Goal: Task Accomplishment & Management: Complete application form

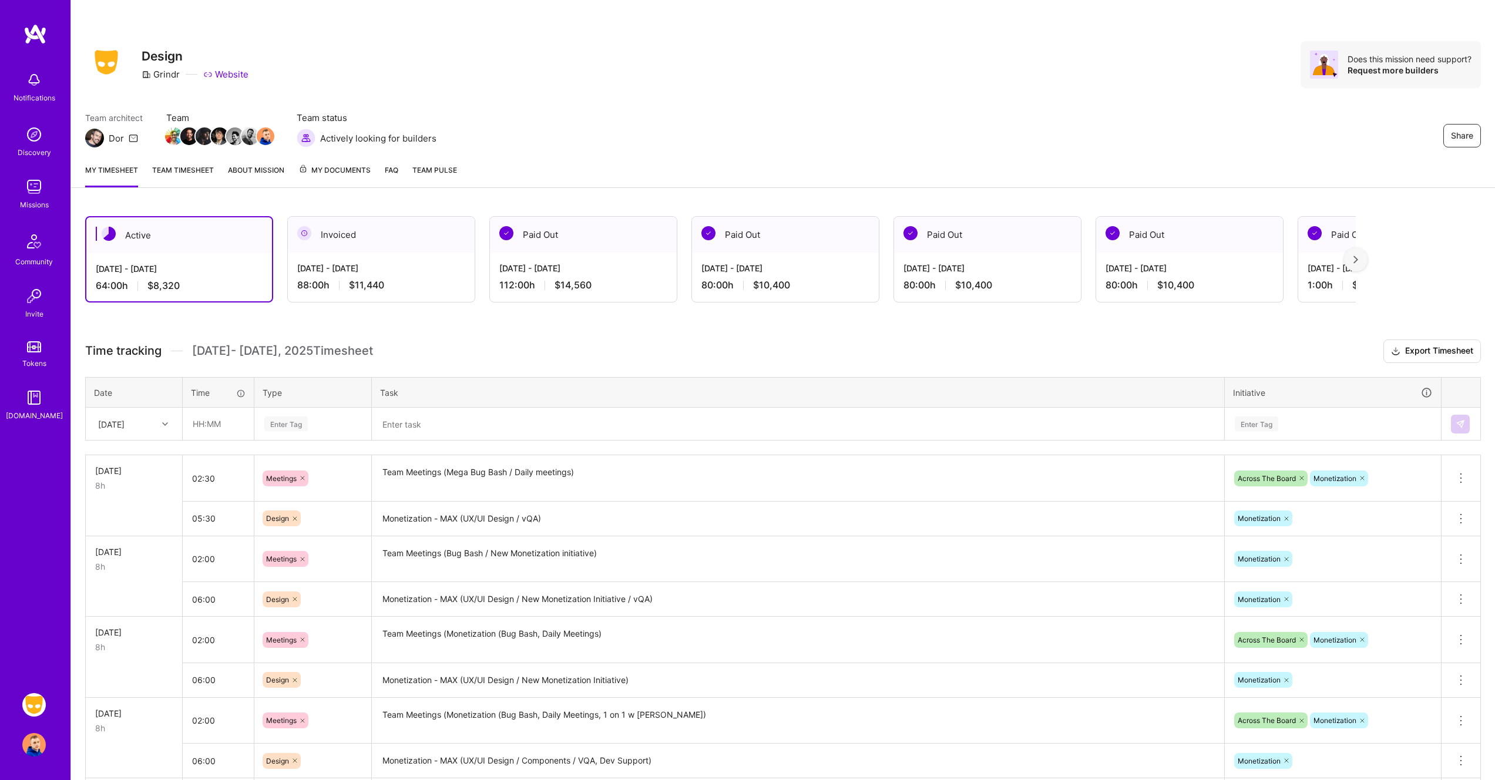
scroll to position [60, 0]
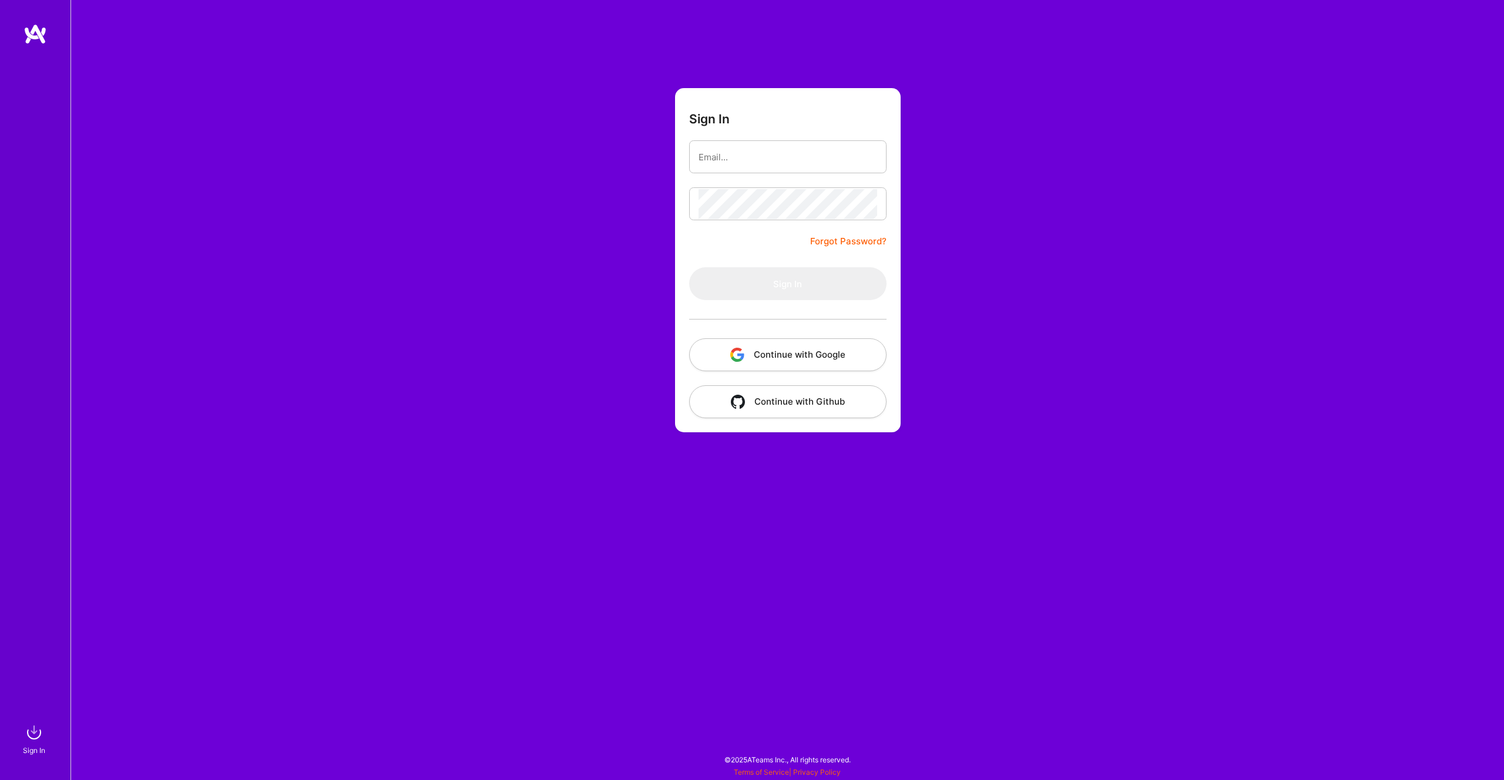
click at [797, 348] on button "Continue with Google" at bounding box center [787, 354] width 197 height 33
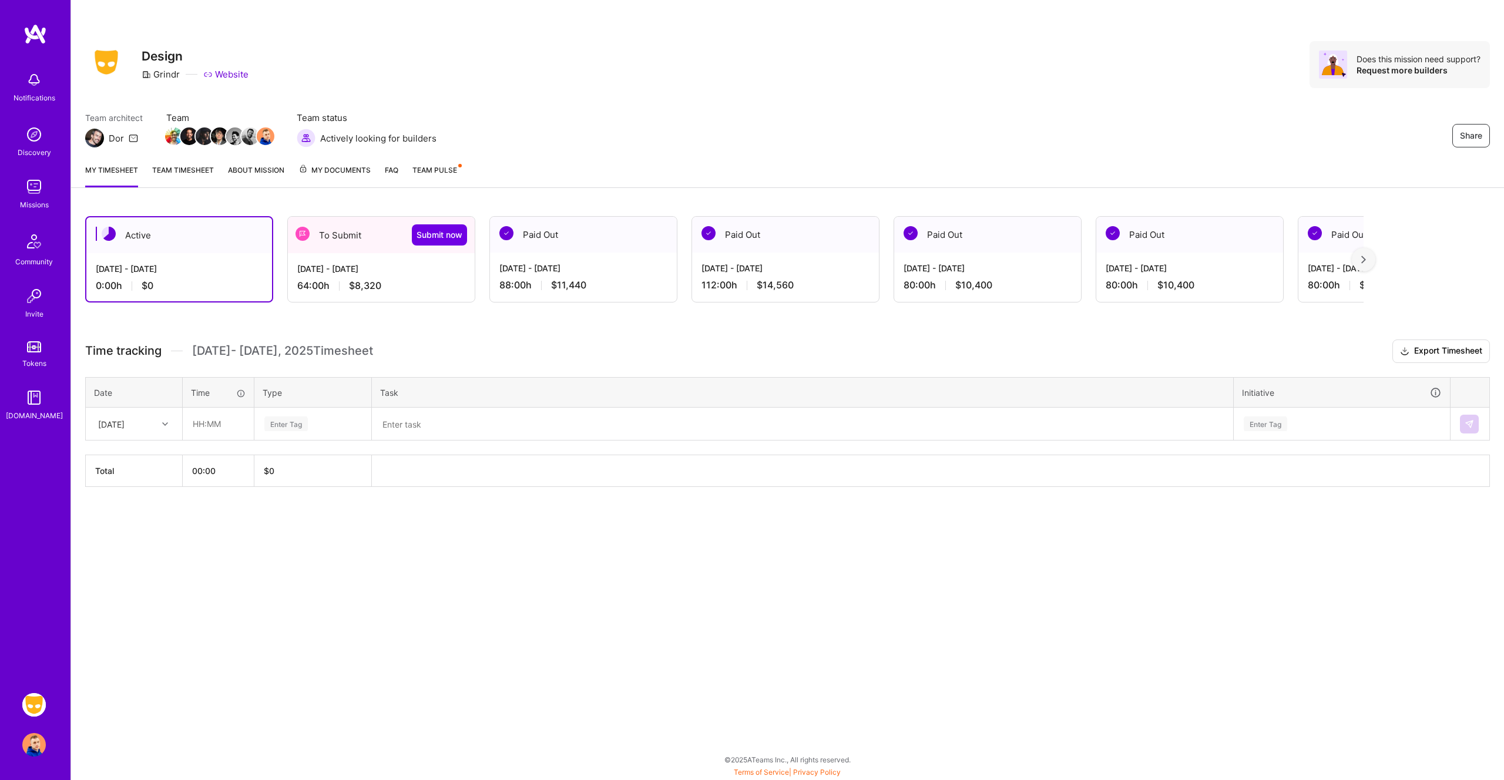
click at [403, 277] on div "[DATE] - [DATE] 64:00 h $8,320" at bounding box center [381, 277] width 187 height 48
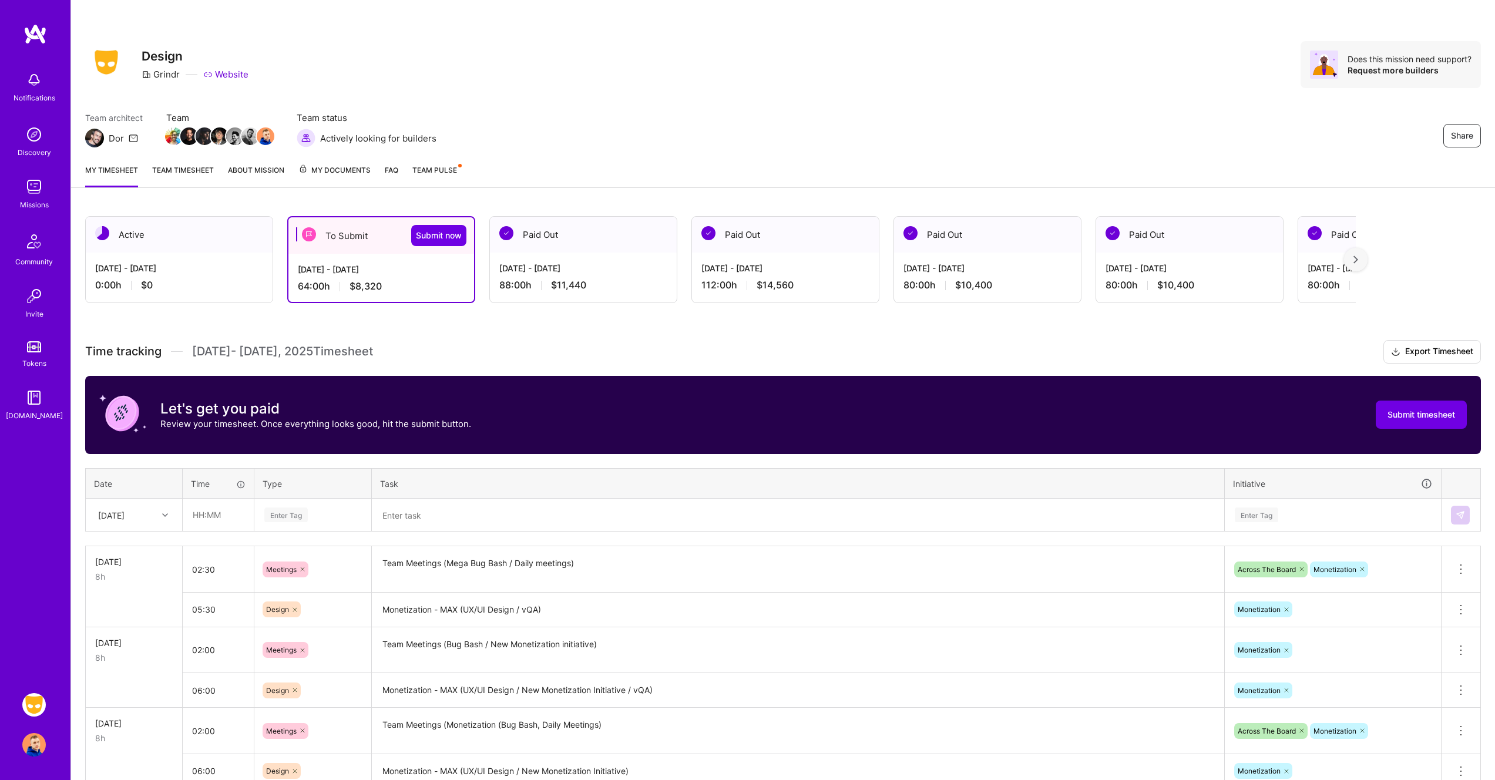
click at [165, 513] on icon at bounding box center [165, 515] width 6 height 6
click at [131, 634] on div "Thu, Aug 28" at bounding box center [133, 633] width 95 height 22
click at [227, 511] on input "text" at bounding box center [218, 514] width 70 height 31
click at [161, 516] on div at bounding box center [166, 515] width 18 height 15
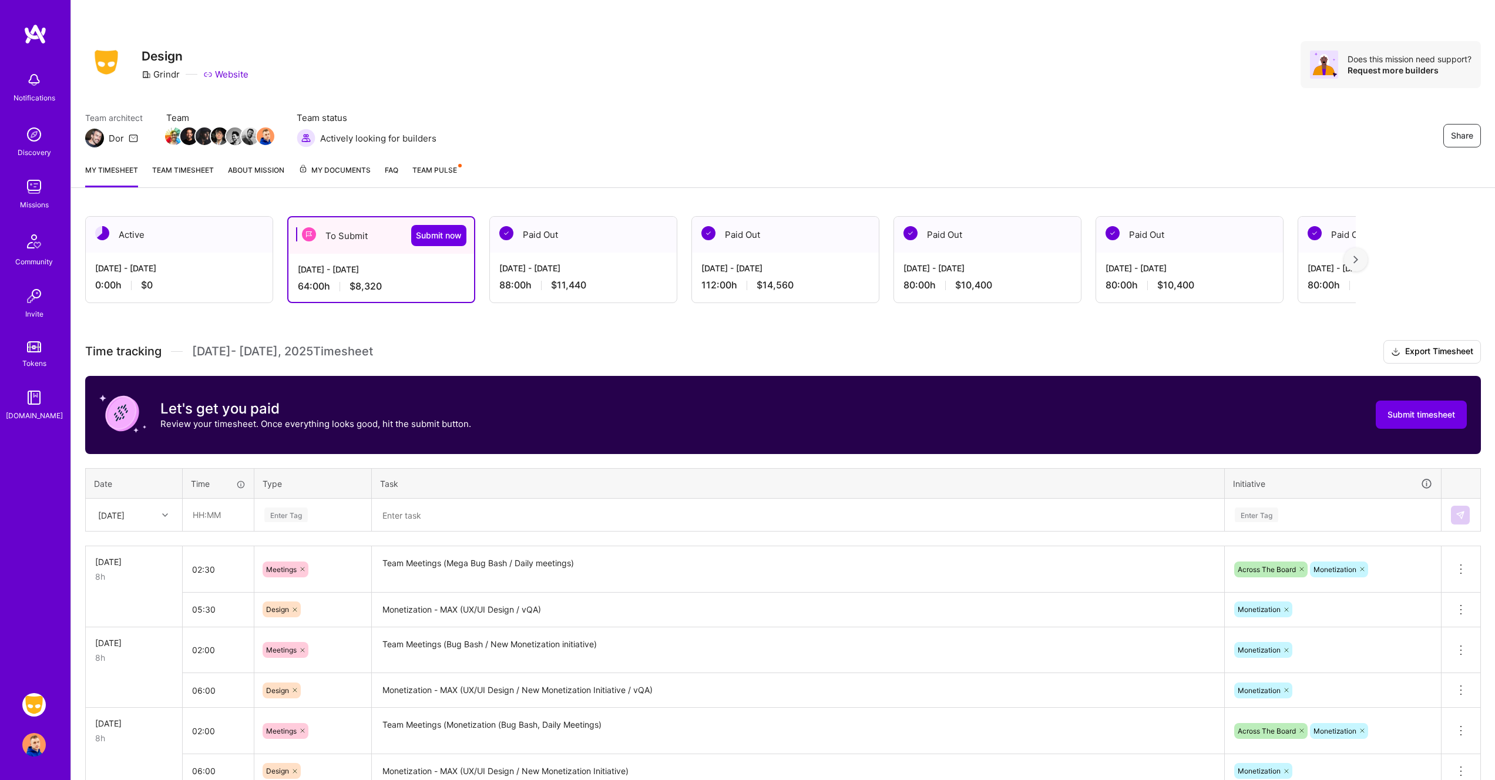
click at [308, 458] on div "Time tracking Aug 16 - Aug 31 , 2025 Timesheet Export Timesheet Let's get you p…" at bounding box center [783, 782] width 1396 height 884
click at [161, 515] on div at bounding box center [166, 515] width 18 height 15
click at [133, 656] on div "Fri, Aug 29" at bounding box center [133, 655] width 95 height 22
click at [201, 518] on input "text" at bounding box center [218, 514] width 70 height 31
type input "02:00"
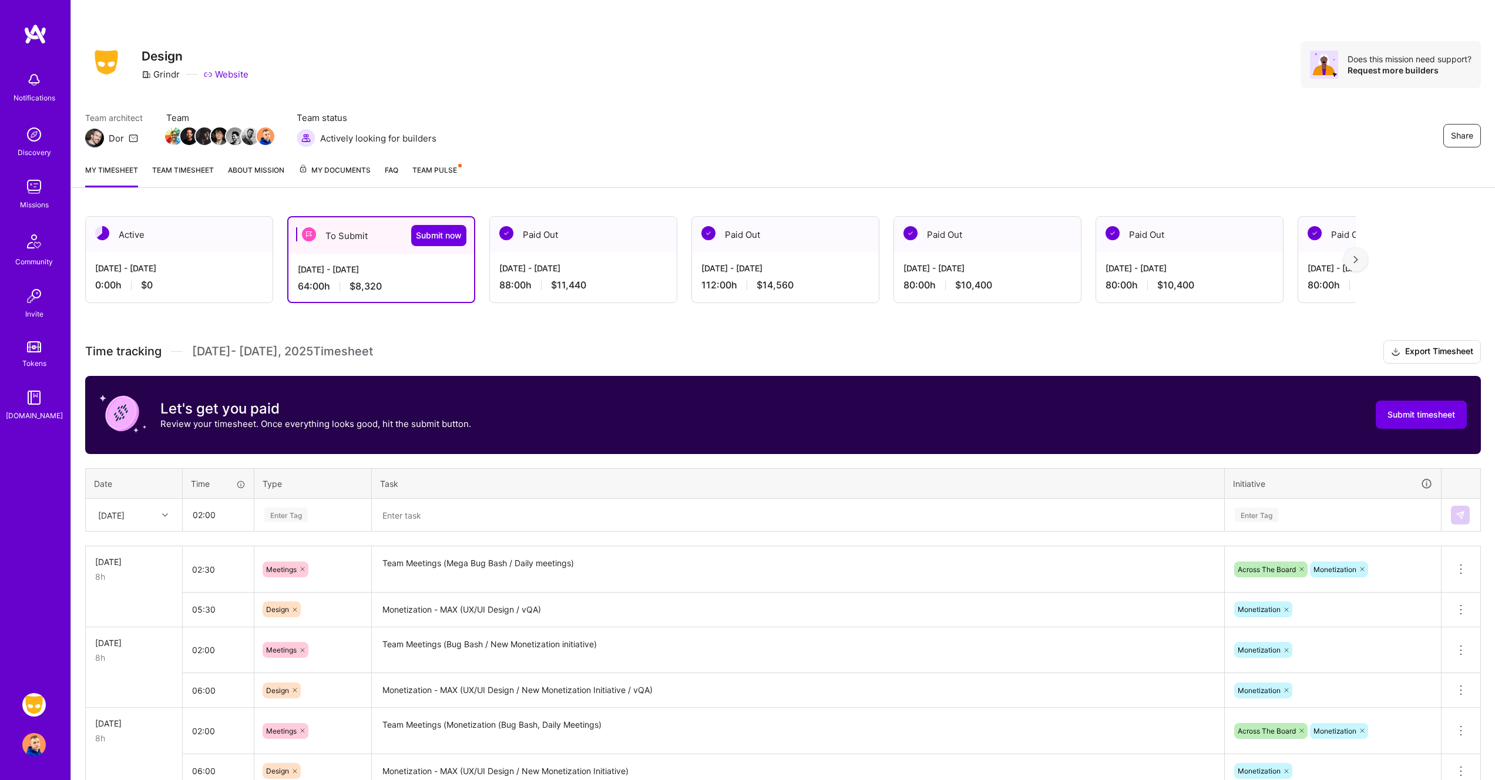
click at [301, 521] on div "Enter Tag" at bounding box center [285, 515] width 43 height 18
type input "me"
click at [285, 613] on span "Meetings" at bounding box center [282, 609] width 42 height 16
click at [213, 511] on input "02:00" at bounding box center [218, 514] width 70 height 31
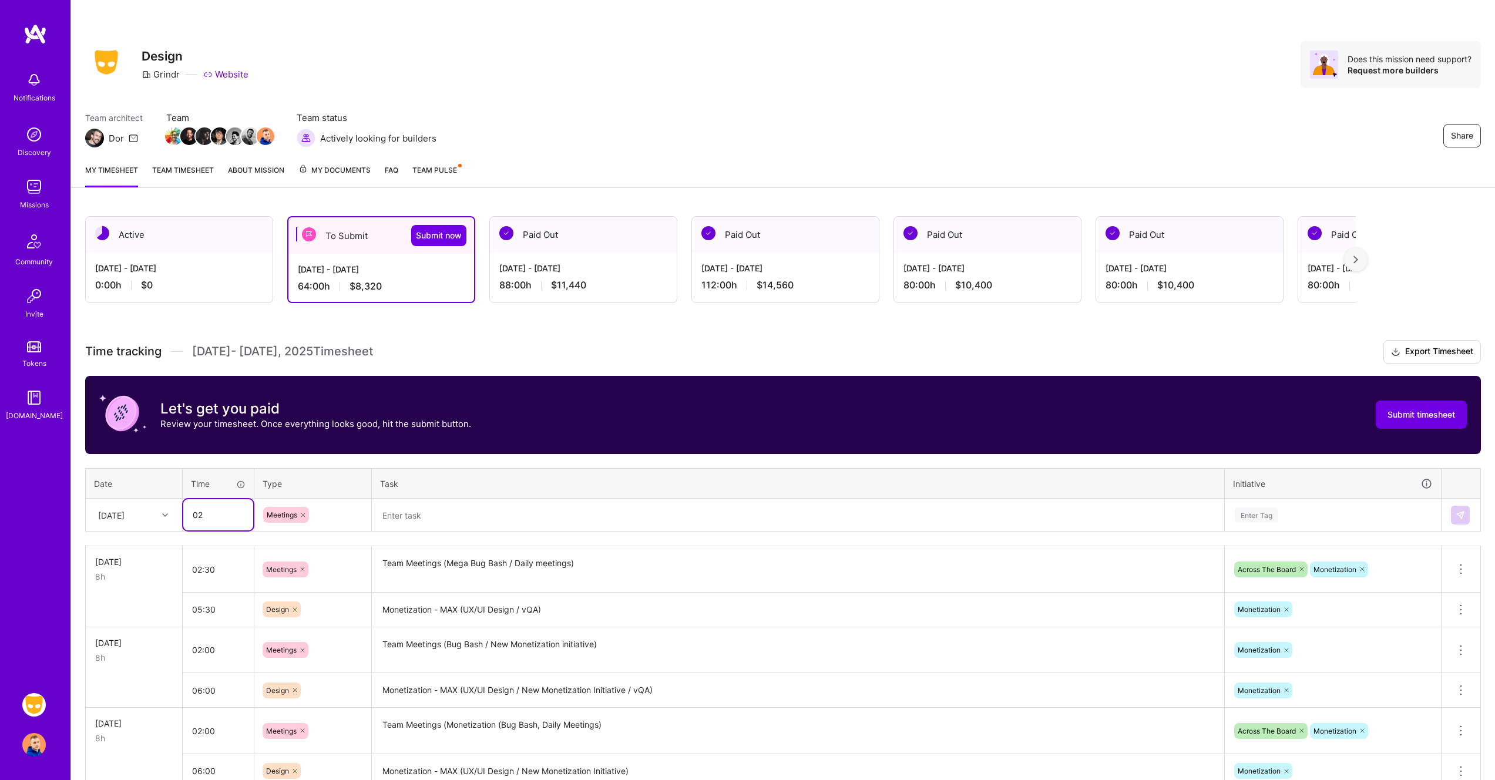
type input "0"
type input "01:30"
click at [430, 518] on textarea at bounding box center [798, 515] width 850 height 31
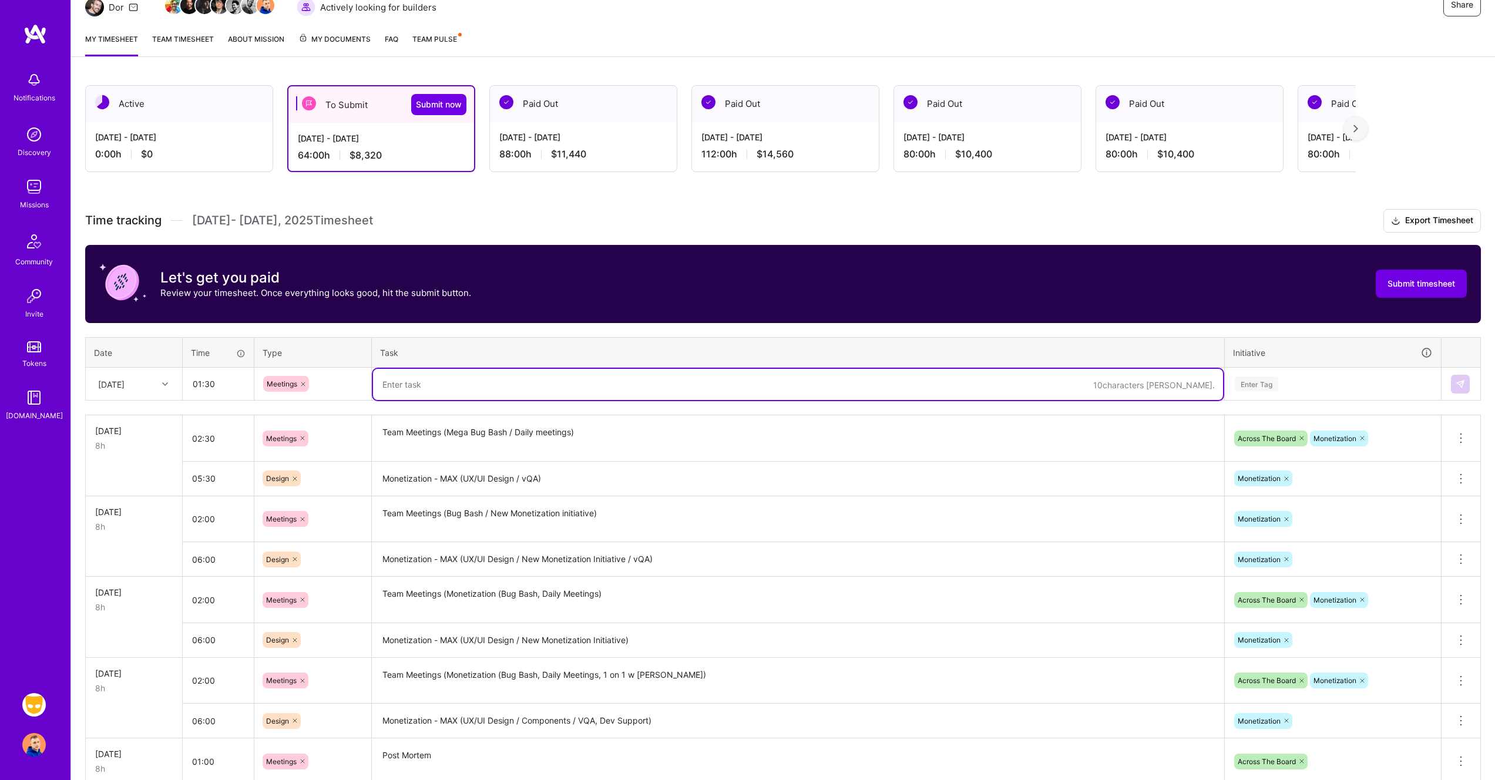
scroll to position [236, 0]
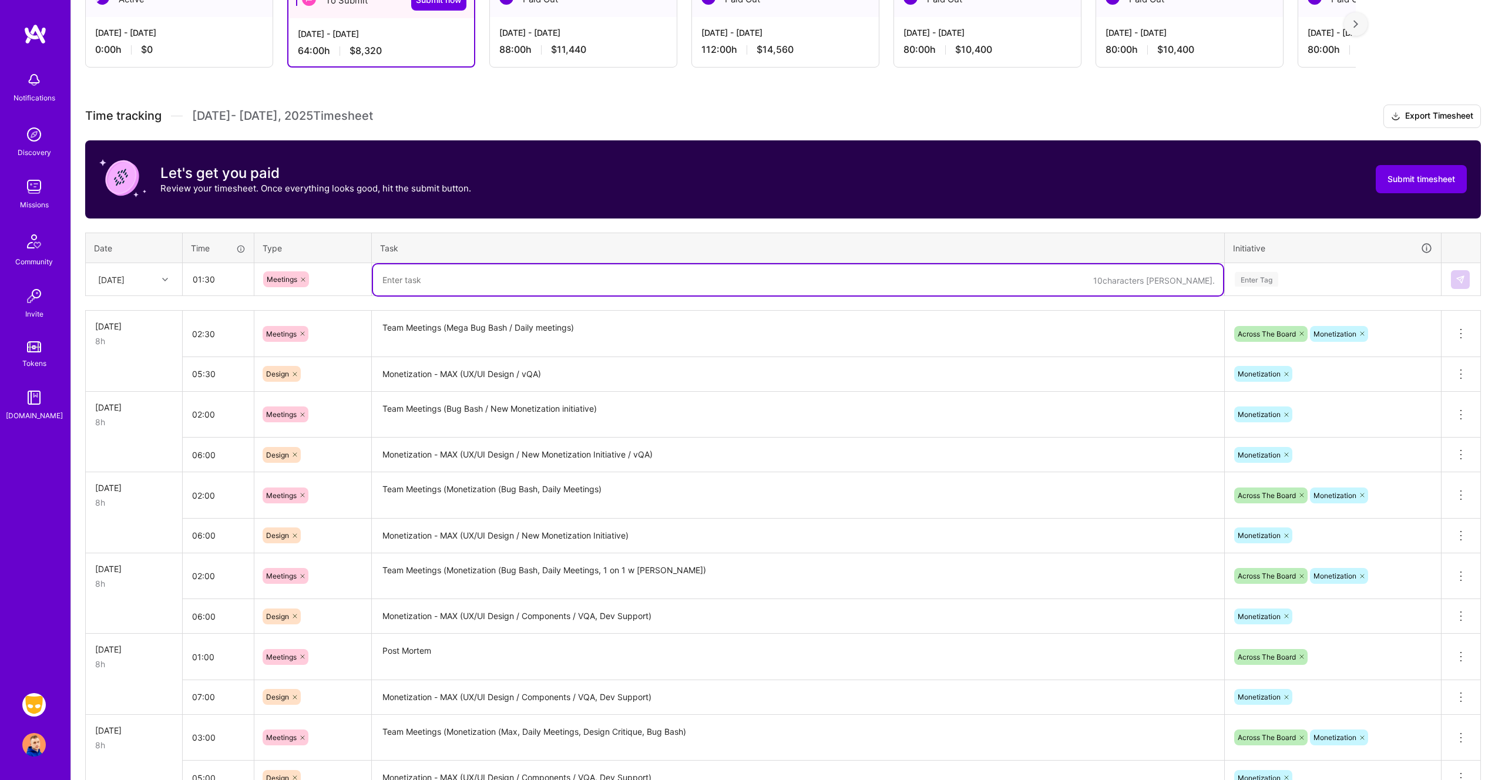
click at [519, 325] on textarea "Team Meetings (Mega Bug Bash / Daily meetings)" at bounding box center [798, 334] width 850 height 44
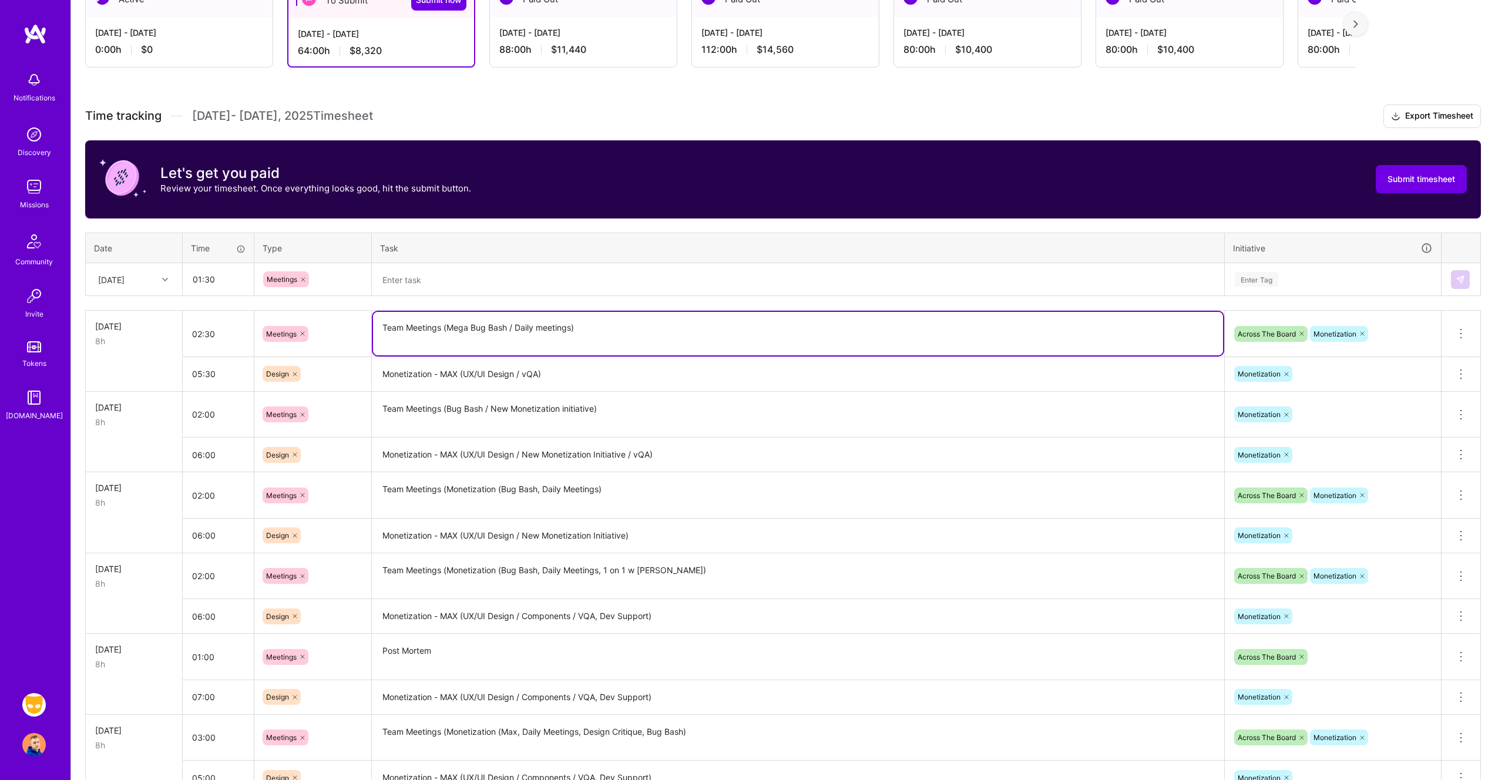
click at [519, 325] on textarea "Team Meetings (Mega Bug Bash / Daily meetings)" at bounding box center [798, 333] width 850 height 43
click at [491, 277] on textarea at bounding box center [798, 279] width 850 height 31
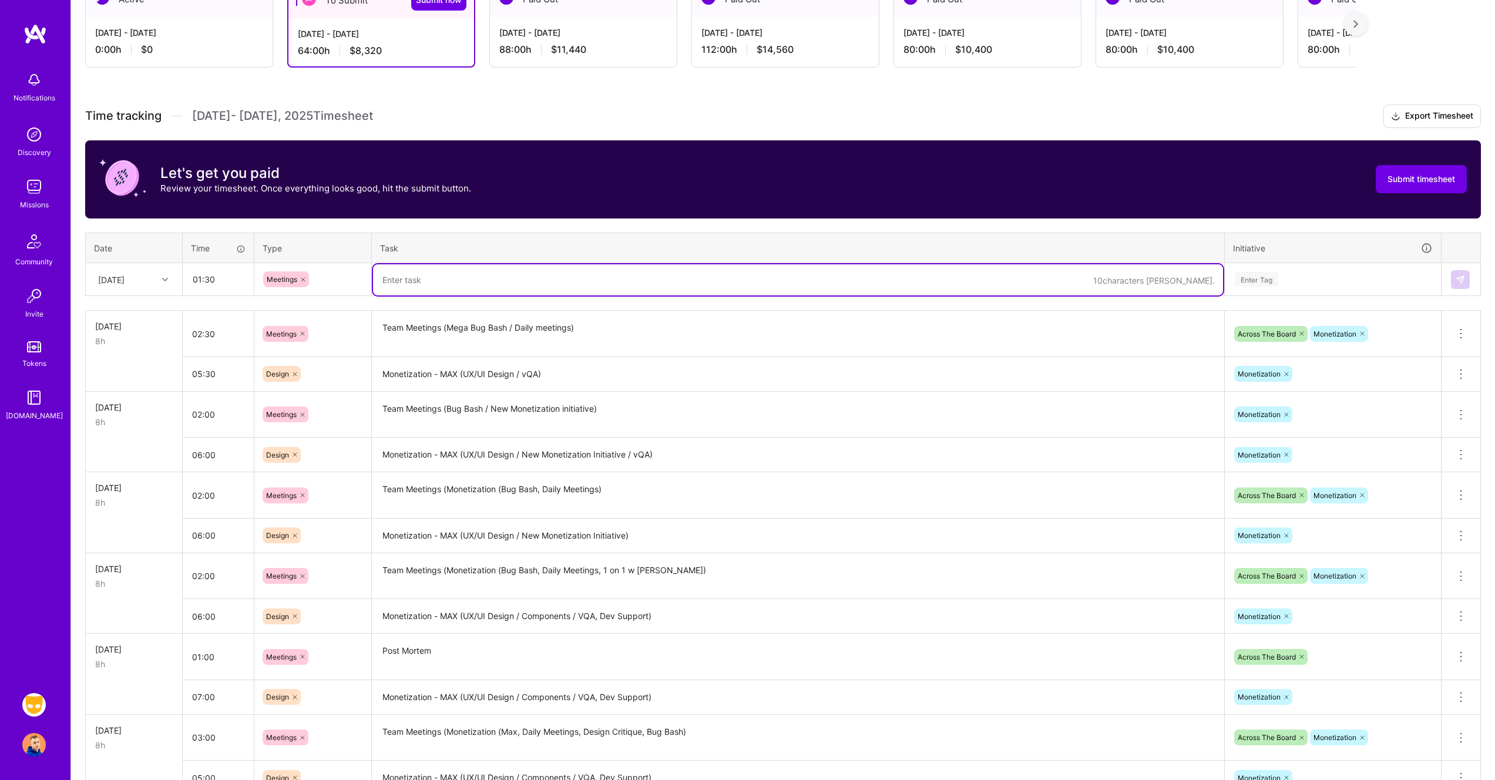
paste textarea "Team Meetings (Mega Bug Bash / Daily meetings)"
drag, startPoint x: 513, startPoint y: 281, endPoint x: 448, endPoint y: 277, distance: 65.3
click at [448, 277] on textarea "Team Meetings (Mega Bug Bash / Daily meetings)" at bounding box center [798, 279] width 850 height 31
click at [559, 280] on textarea "Team Meetings (Daily meetings)" at bounding box center [798, 279] width 850 height 31
type textarea "Team Meetings (Daily meetings)"
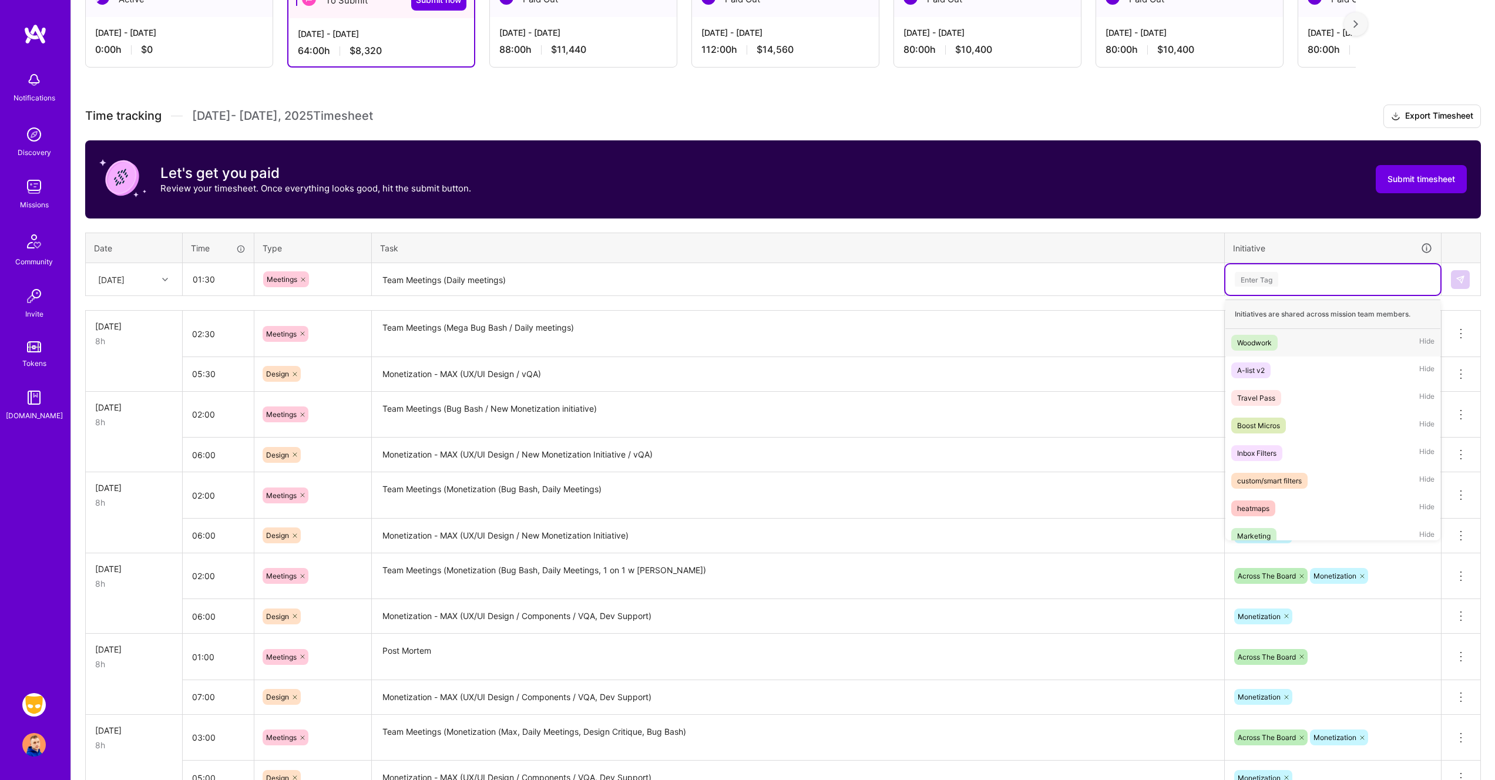
click at [1341, 288] on div "Enter Tag" at bounding box center [1332, 279] width 215 height 31
type input "mon"
click at [1327, 345] on div "Monetization Hide" at bounding box center [1332, 343] width 215 height 28
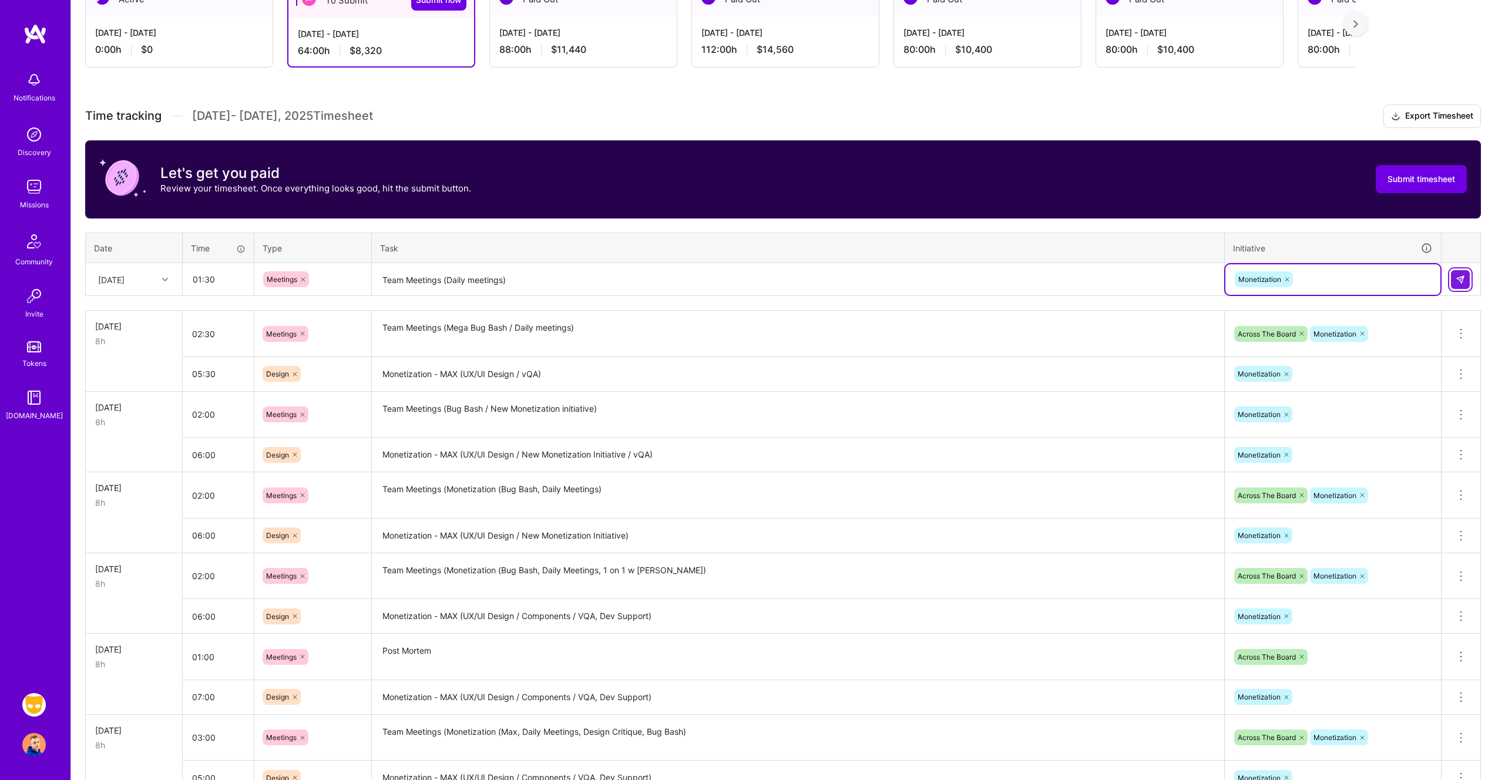
click at [1459, 278] on img at bounding box center [1460, 279] width 9 height 9
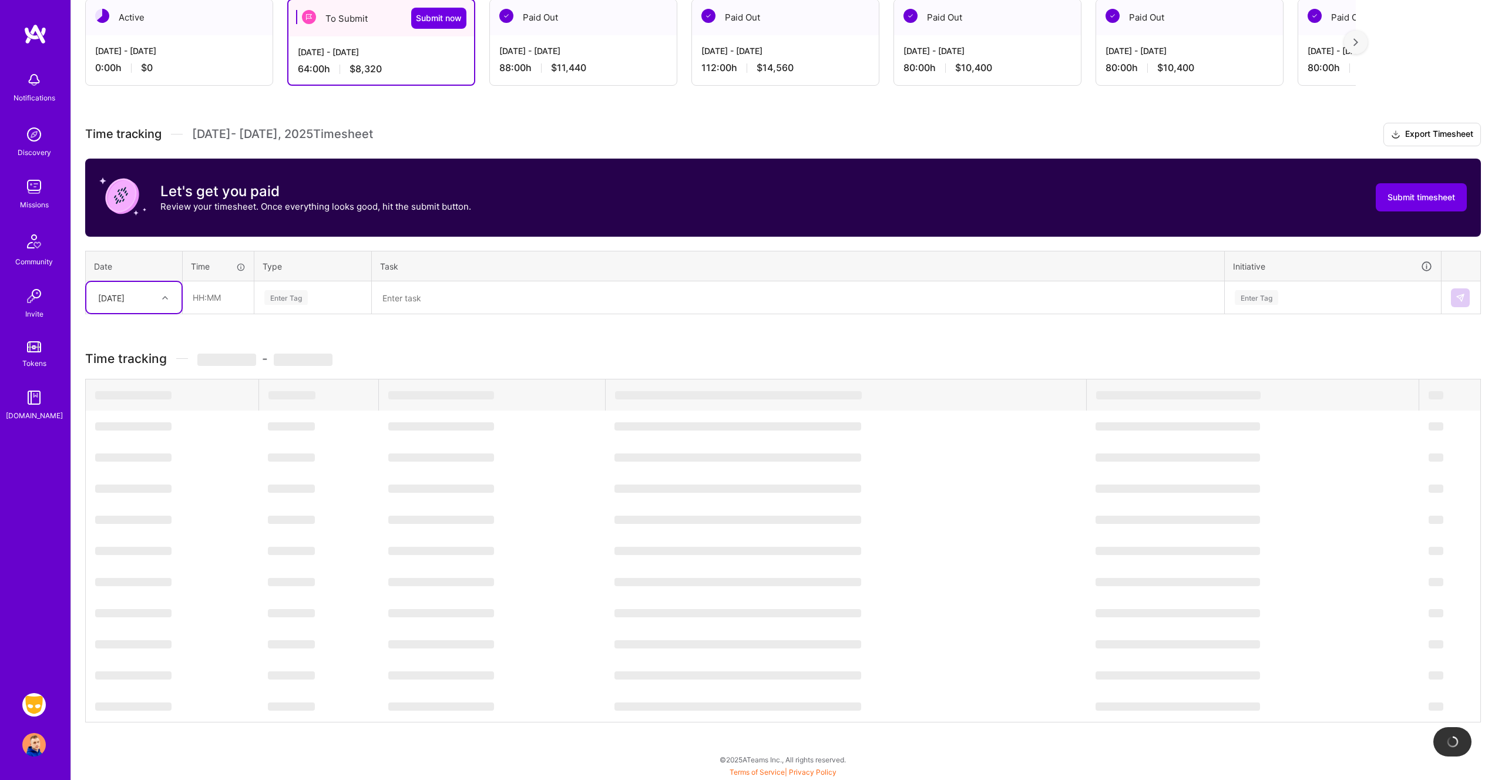
scroll to position [216, 0]
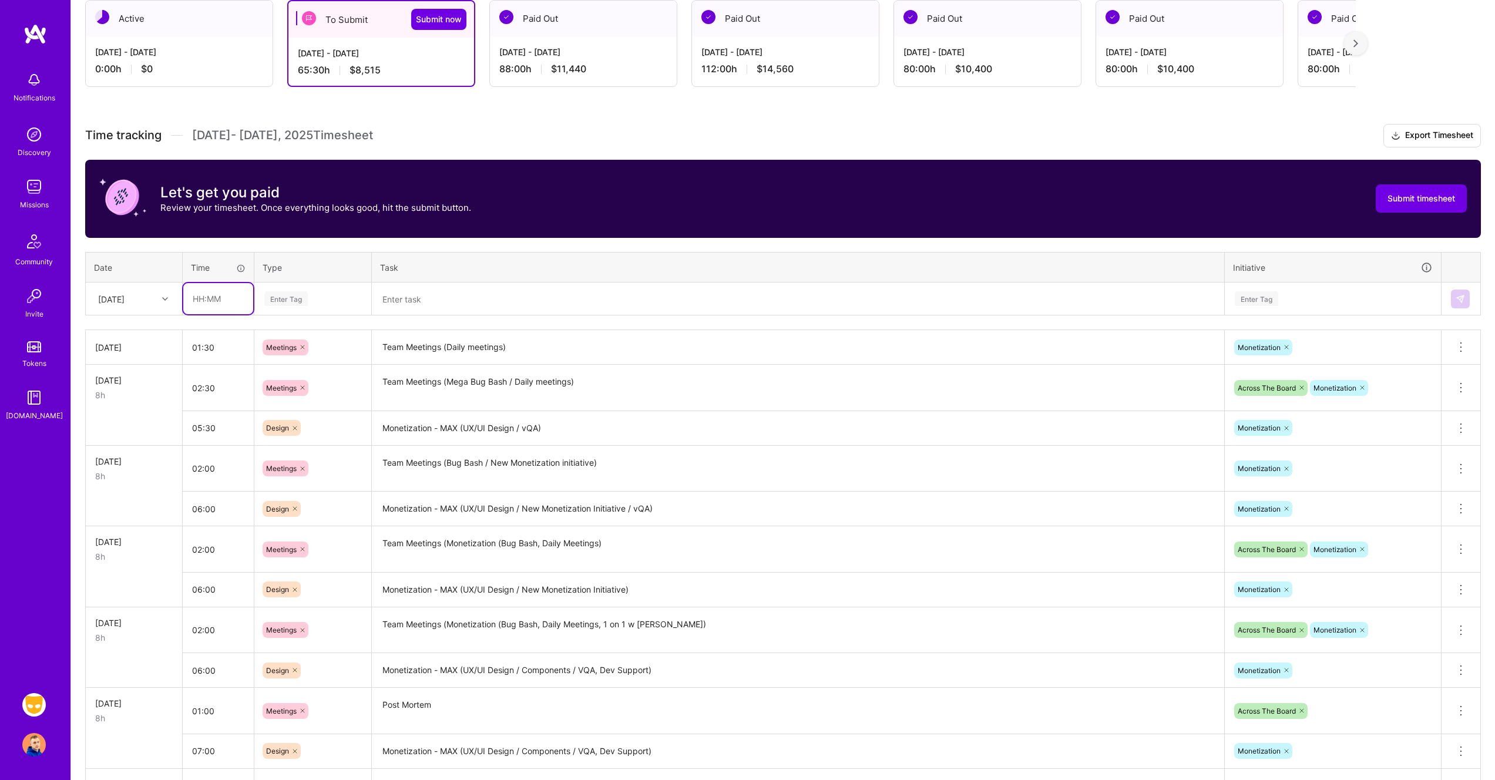
click at [212, 301] on input "text" at bounding box center [218, 298] width 70 height 31
type input "06:30"
type input "de"
click at [304, 333] on div "Design" at bounding box center [313, 338] width 116 height 28
click at [475, 299] on textarea at bounding box center [798, 299] width 850 height 31
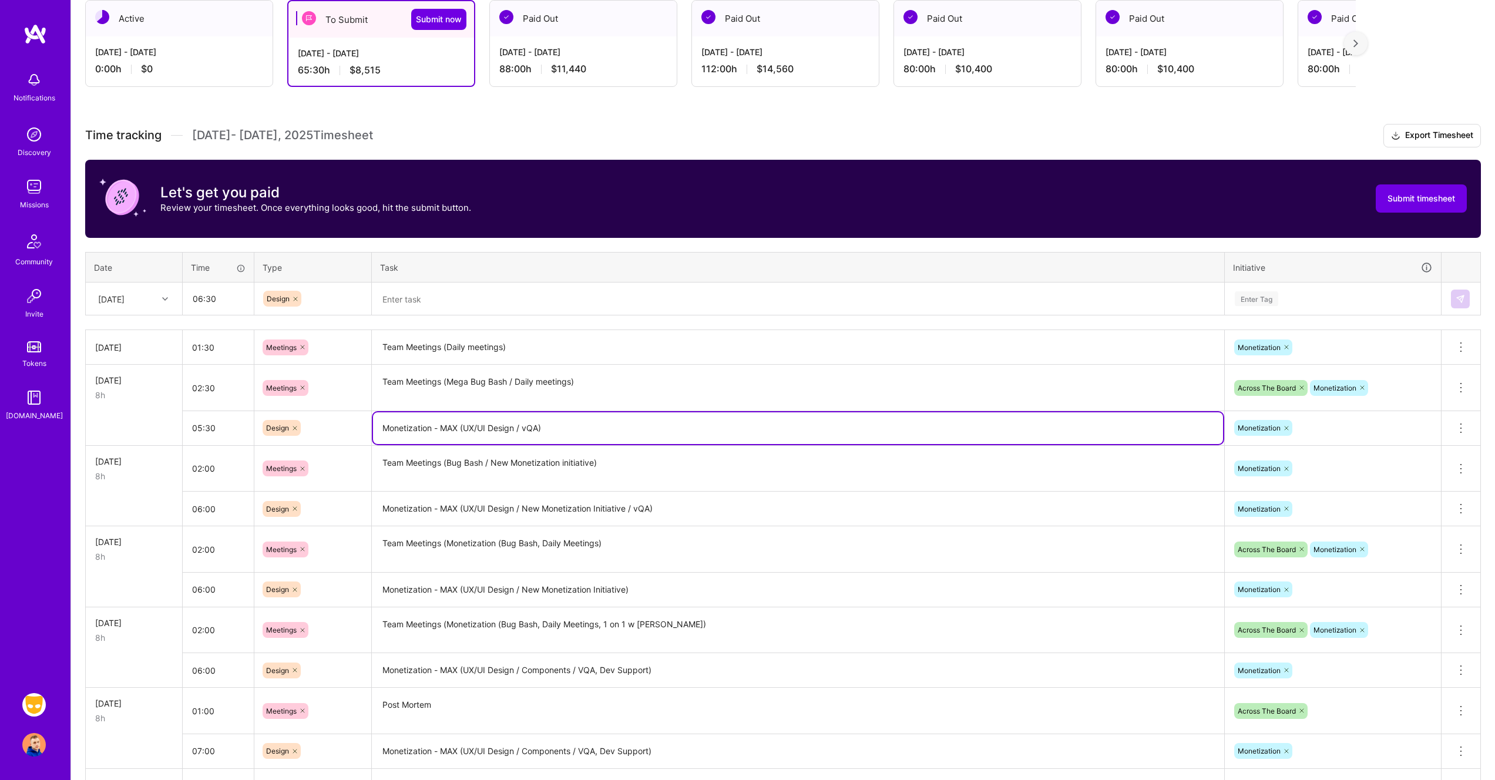
drag, startPoint x: 539, startPoint y: 428, endPoint x: 371, endPoint y: 433, distance: 168.7
click at [371, 433] on tr "05:30 Design Monetization - MAX (UX/UI Design / vQA) Monetization Delete row" at bounding box center [783, 428] width 1395 height 35
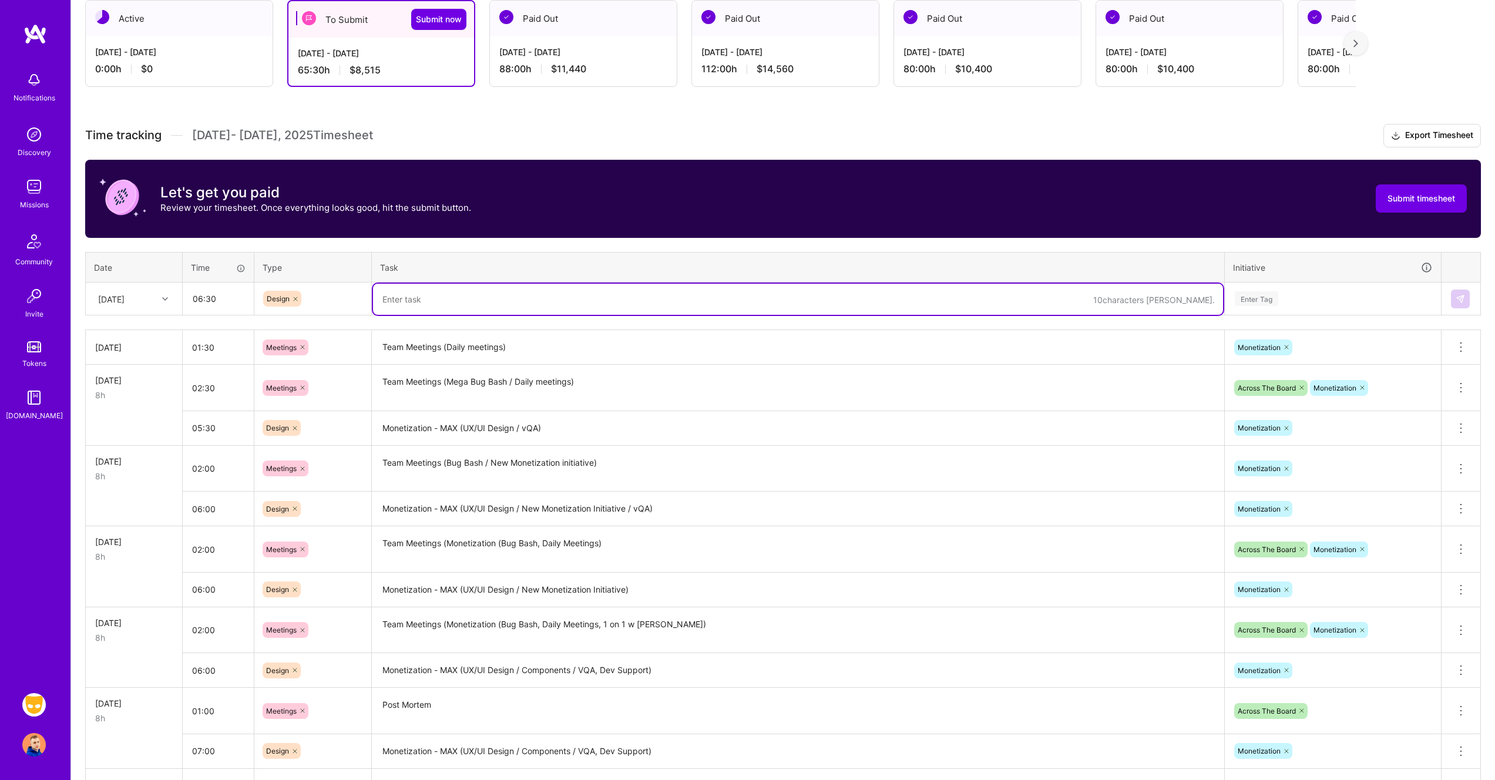
click at [448, 304] on textarea at bounding box center [798, 299] width 850 height 31
paste textarea "Monetization - MAX (UX/UI Design / vQA)"
type textarea "Monetization - MAX (UX/UI Design / vQA)"
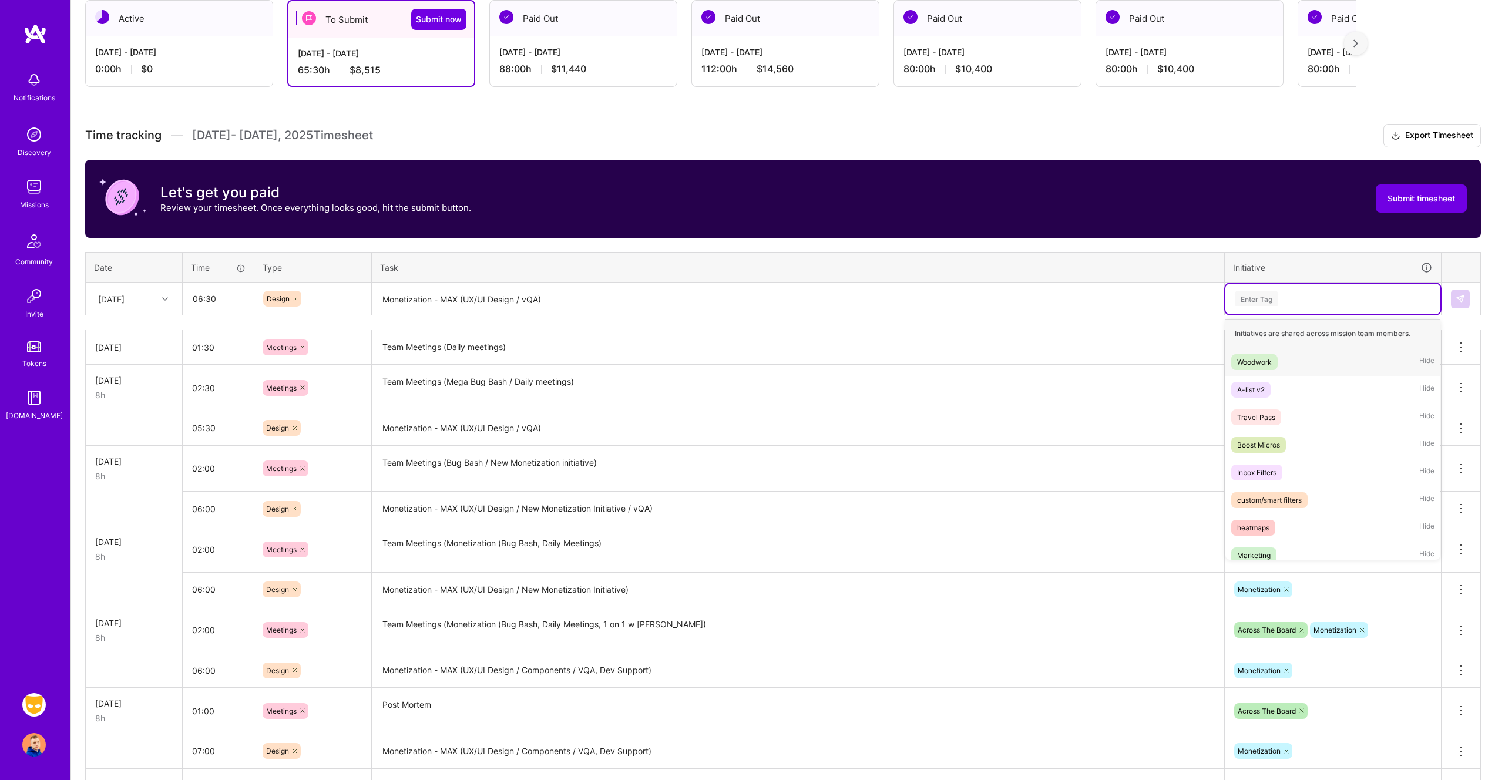
click at [1302, 304] on div "Enter Tag" at bounding box center [1333, 298] width 199 height 15
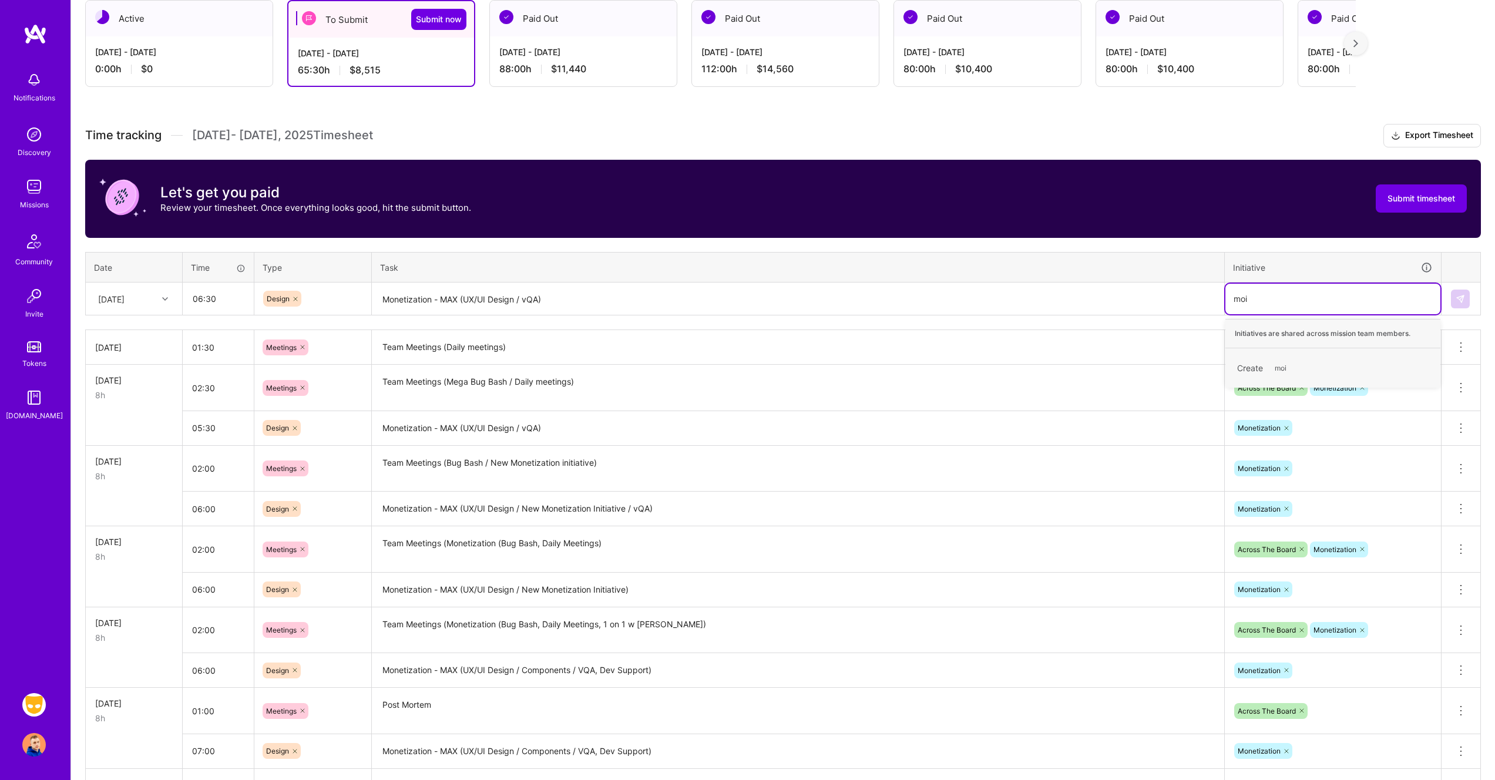
type input "mo"
click at [1355, 358] on div "Monetization Hide" at bounding box center [1332, 362] width 215 height 28
click at [1467, 301] on button at bounding box center [1460, 299] width 19 height 19
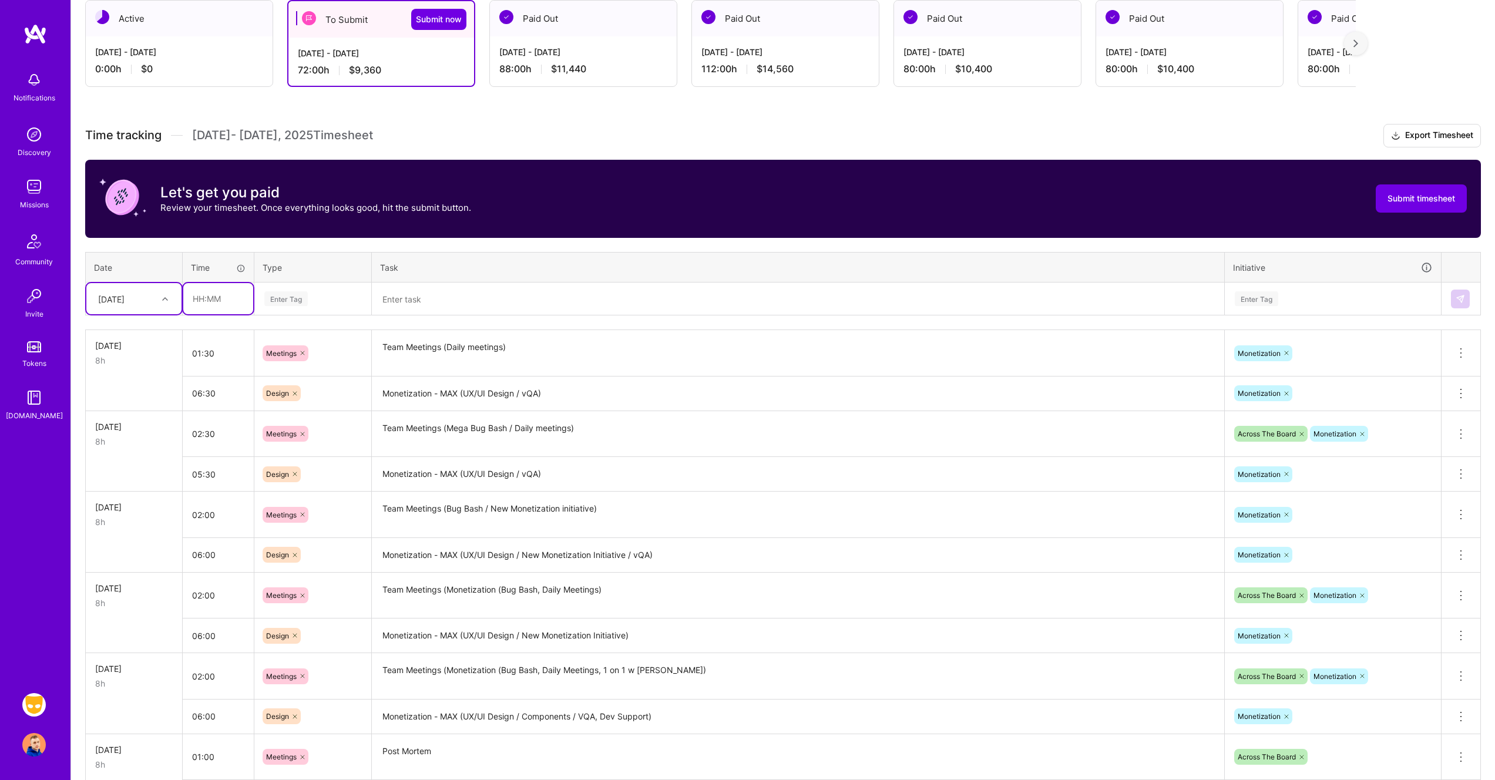
click at [209, 298] on input "text" at bounding box center [218, 298] width 70 height 31
type input "02:00"
click at [284, 295] on div "Enter Tag" at bounding box center [285, 299] width 43 height 18
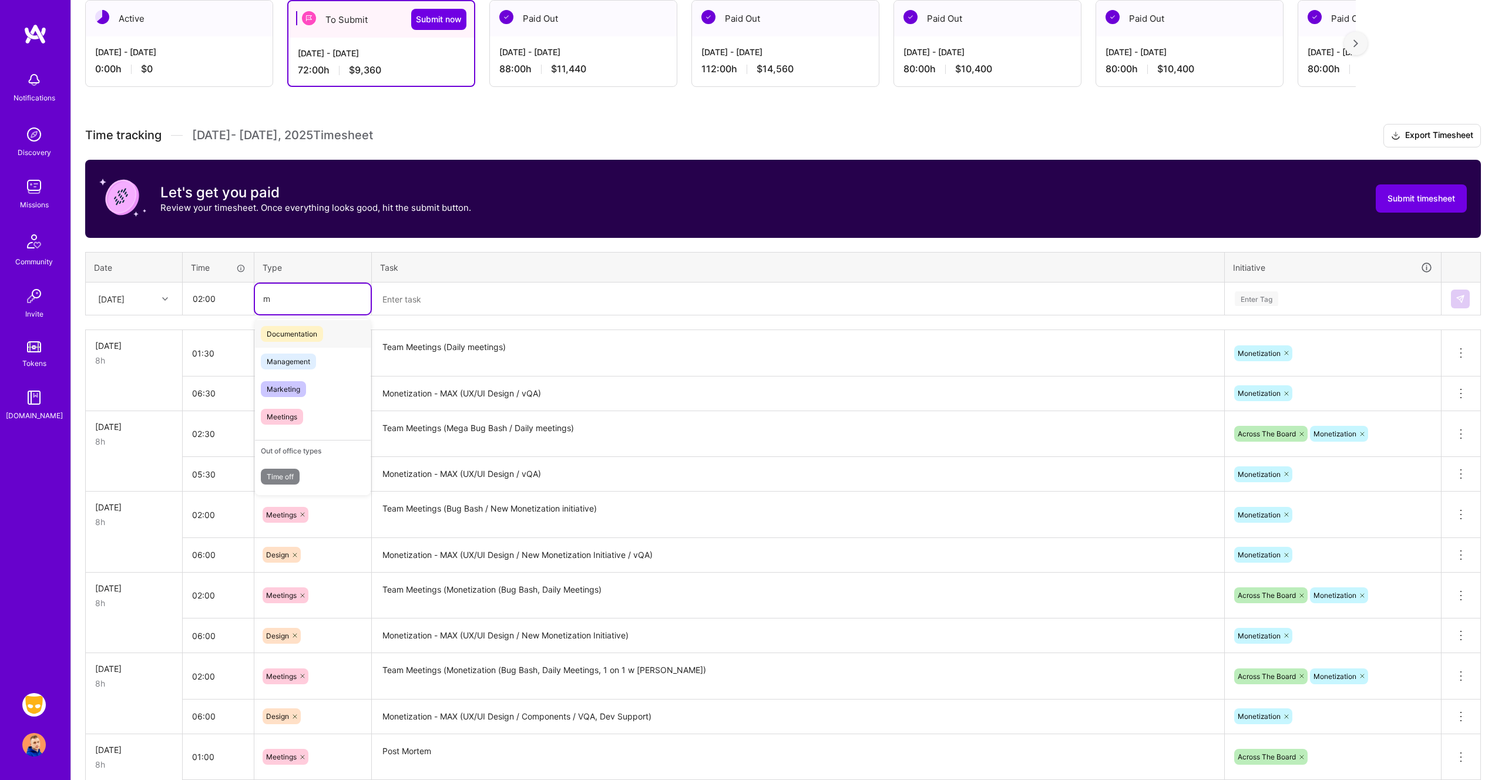
scroll to position [0, 0]
type input "me"
click at [303, 393] on div "Meetings" at bounding box center [313, 393] width 116 height 28
click at [429, 302] on textarea at bounding box center [798, 299] width 850 height 31
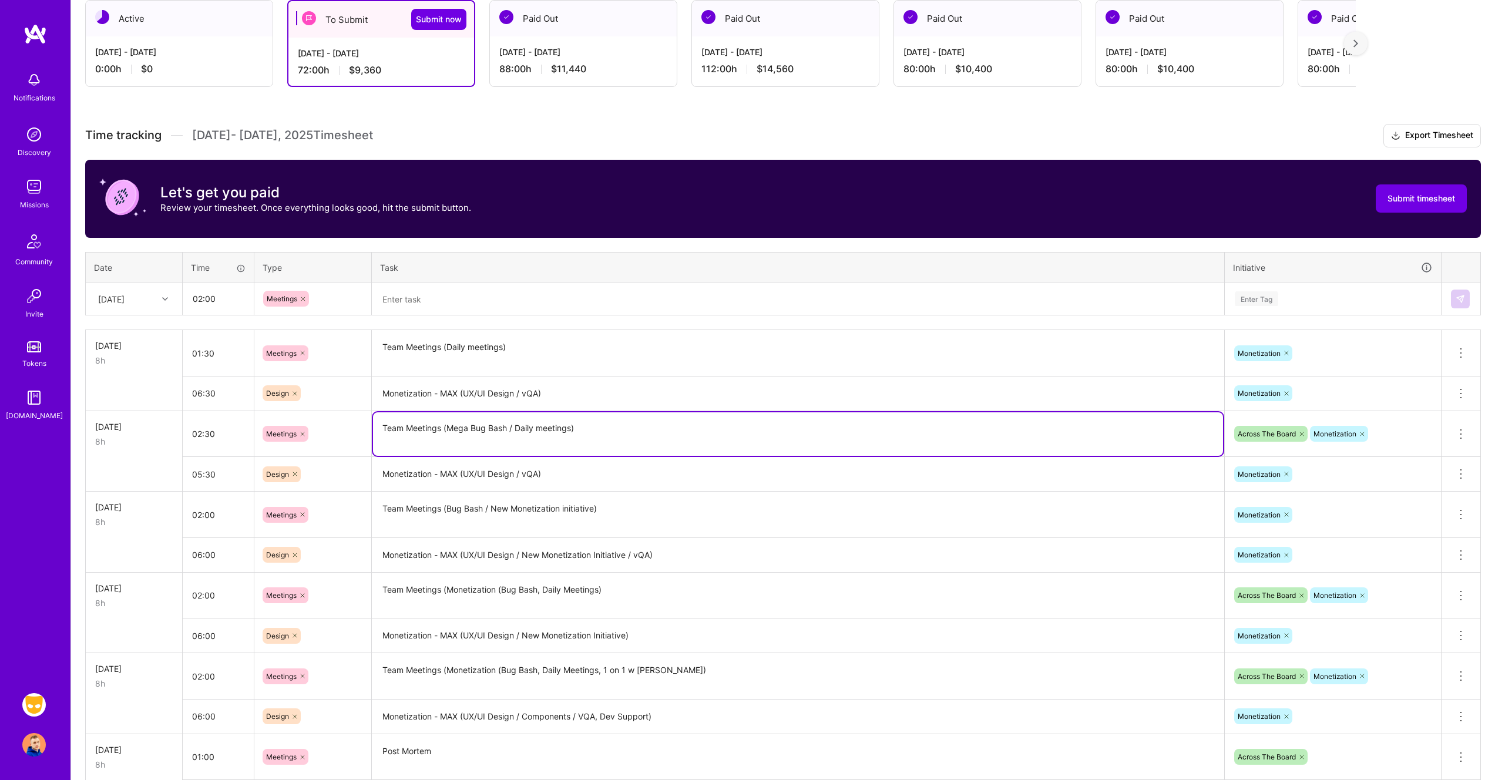
drag, startPoint x: 581, startPoint y: 430, endPoint x: 373, endPoint y: 428, distance: 208.0
click at [373, 428] on textarea "Team Meetings (Mega Bug Bash / Daily meetings)" at bounding box center [798, 433] width 850 height 43
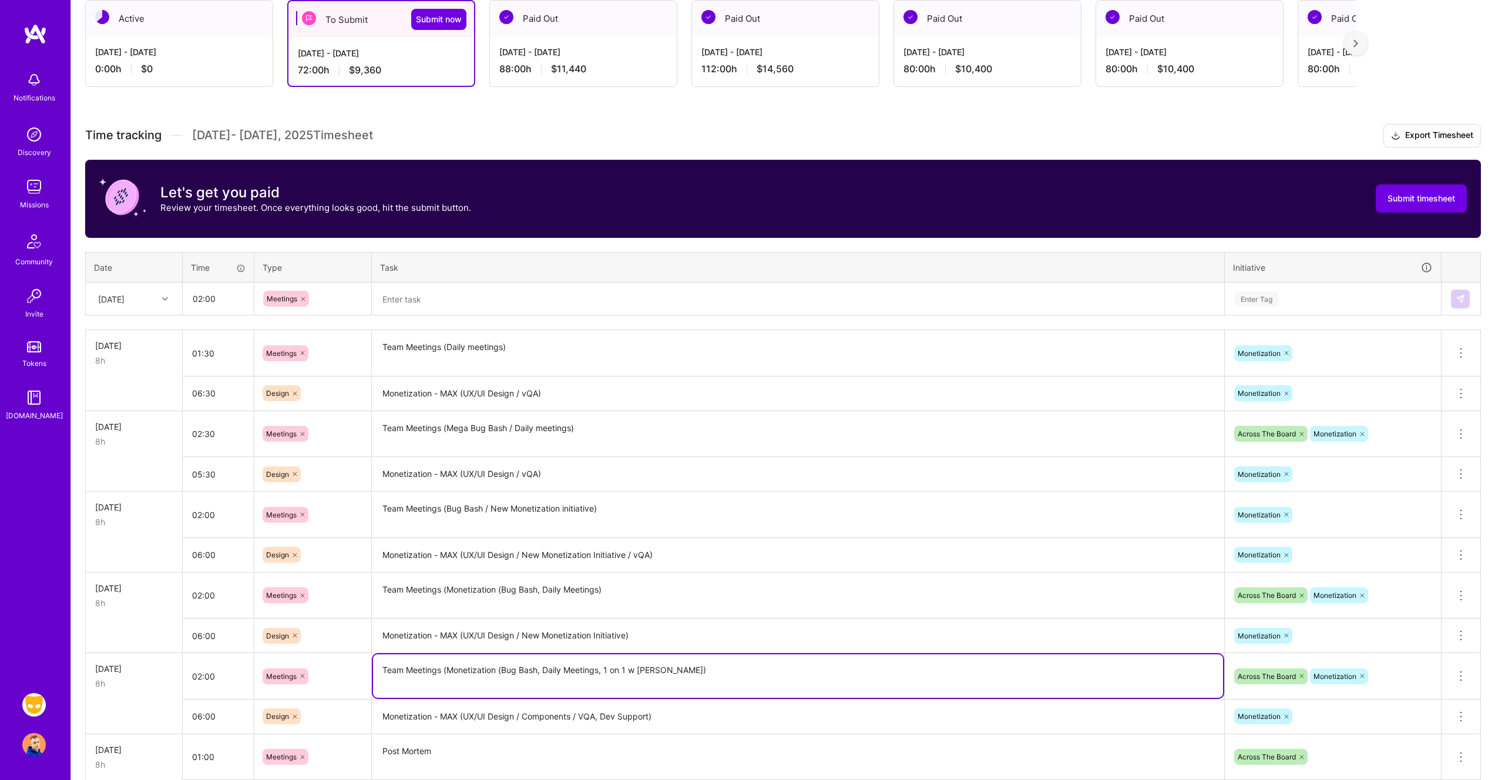
drag, startPoint x: 661, startPoint y: 671, endPoint x: 375, endPoint y: 666, distance: 286.7
click at [375, 666] on textarea "Team Meetings (Monetization (Bug Bash, Daily Meetings, 1 on 1 w [PERSON_NAME])" at bounding box center [798, 675] width 850 height 43
click at [471, 305] on textarea at bounding box center [798, 299] width 850 height 31
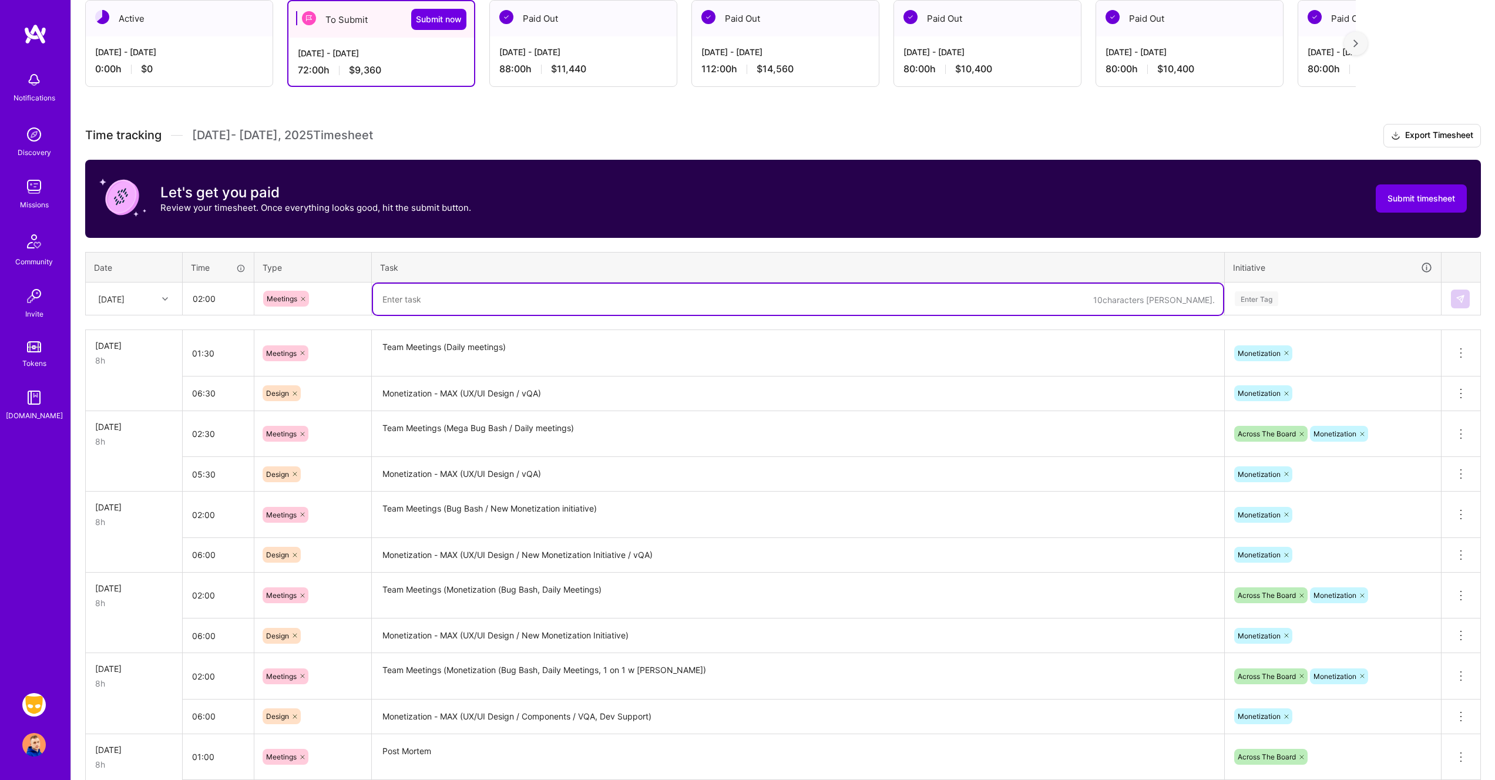
paste textarea "Team Meetings (Monetization (Bug Bash, Daily Meetings, 1 on 1 w [PERSON_NAME])"
drag, startPoint x: 546, startPoint y: 298, endPoint x: 502, endPoint y: 300, distance: 44.7
click at [502, 300] on textarea "Team Meetings (Monetization (Bug Bash, Daily Meetings, 1 on 1 w [PERSON_NAME])" at bounding box center [798, 299] width 850 height 31
click at [658, 297] on textarea "Team Meetings (Monetization (Daily Meetings, 1 on 1 w Ron)" at bounding box center [798, 299] width 850 height 31
type textarea "Team Meetings (Monetization (Daily Meetings, 1 on 1 w Ron)"
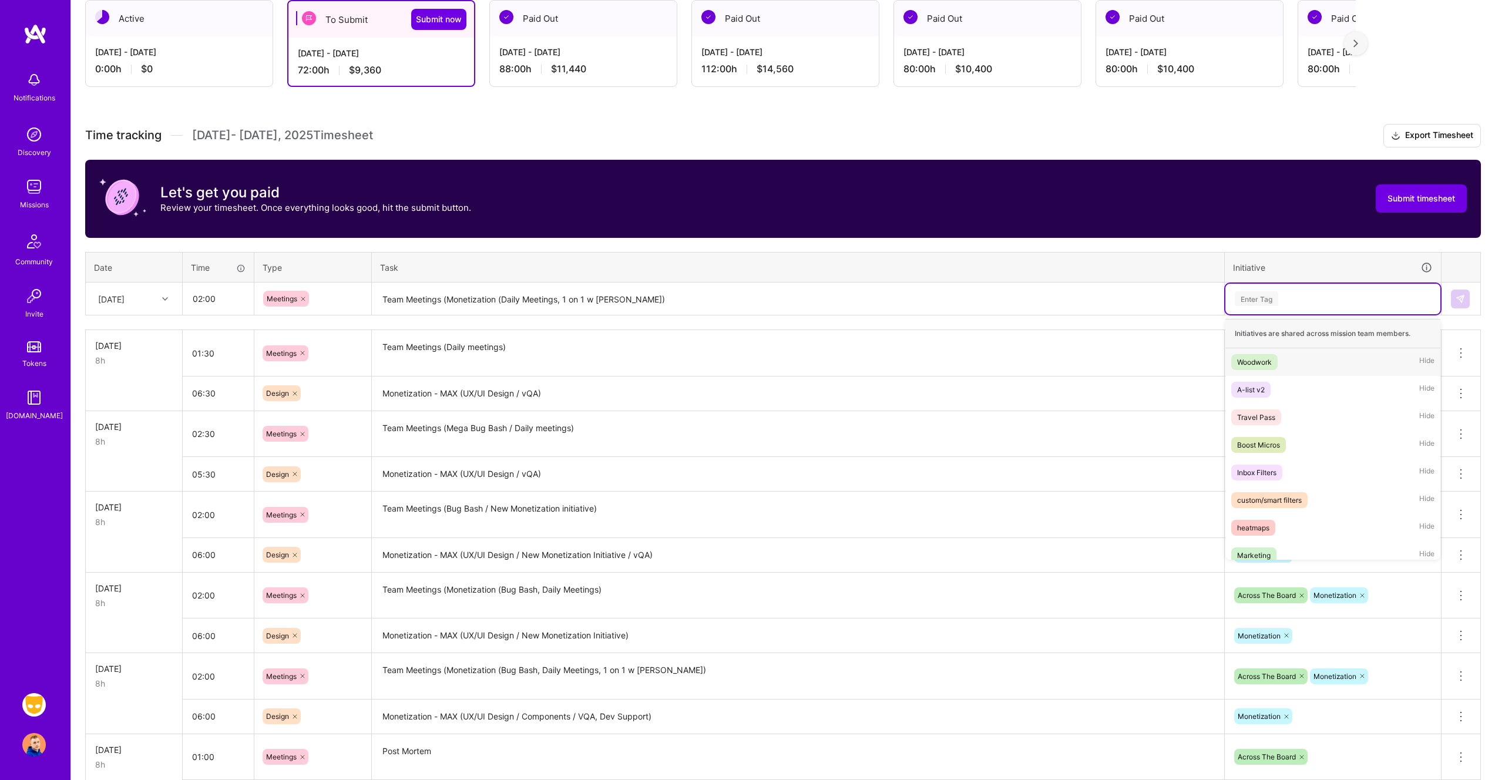
click at [1298, 296] on div "Enter Tag" at bounding box center [1333, 298] width 199 height 15
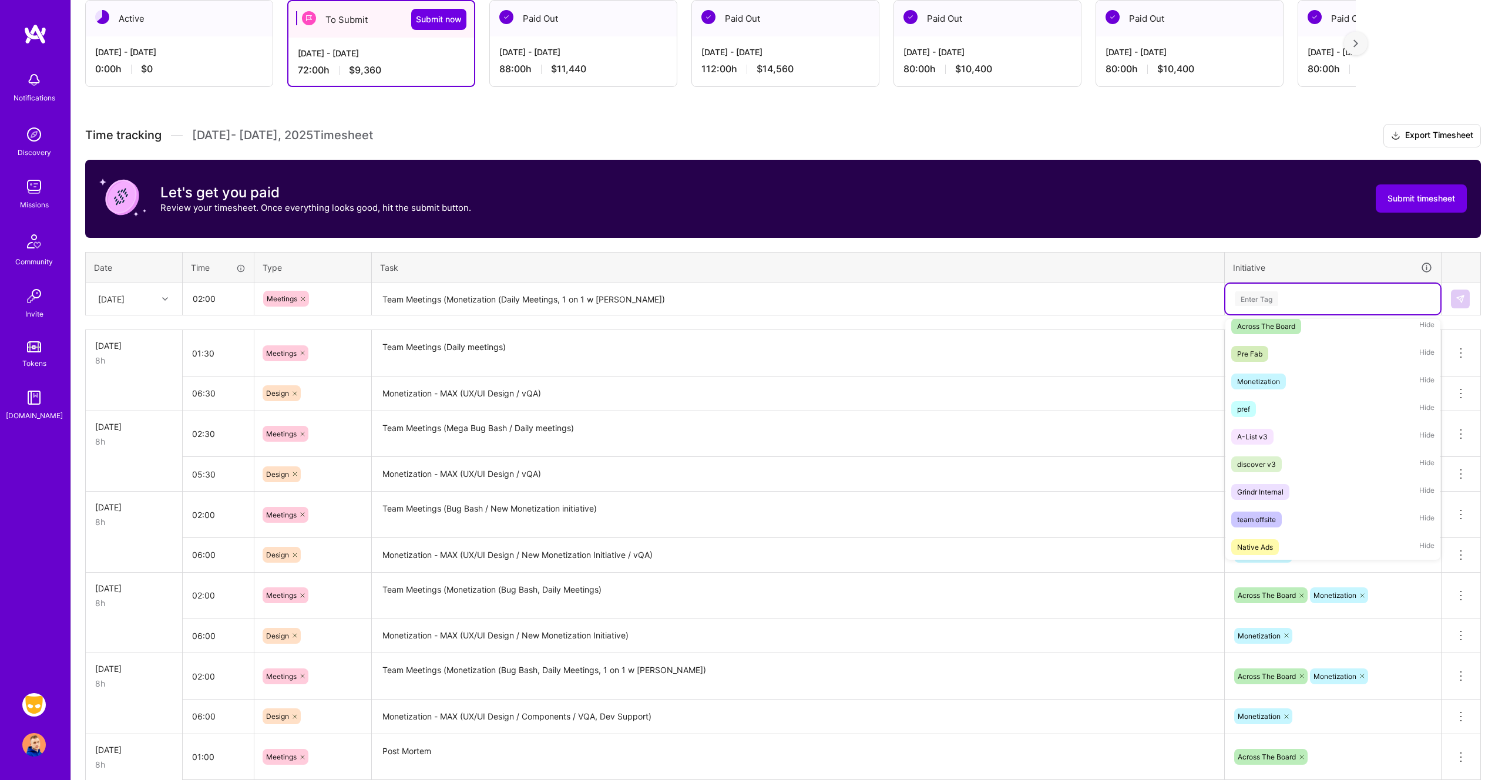
scroll to position [443, 0]
click at [1295, 392] on div "Monetization Hide" at bounding box center [1332, 389] width 215 height 28
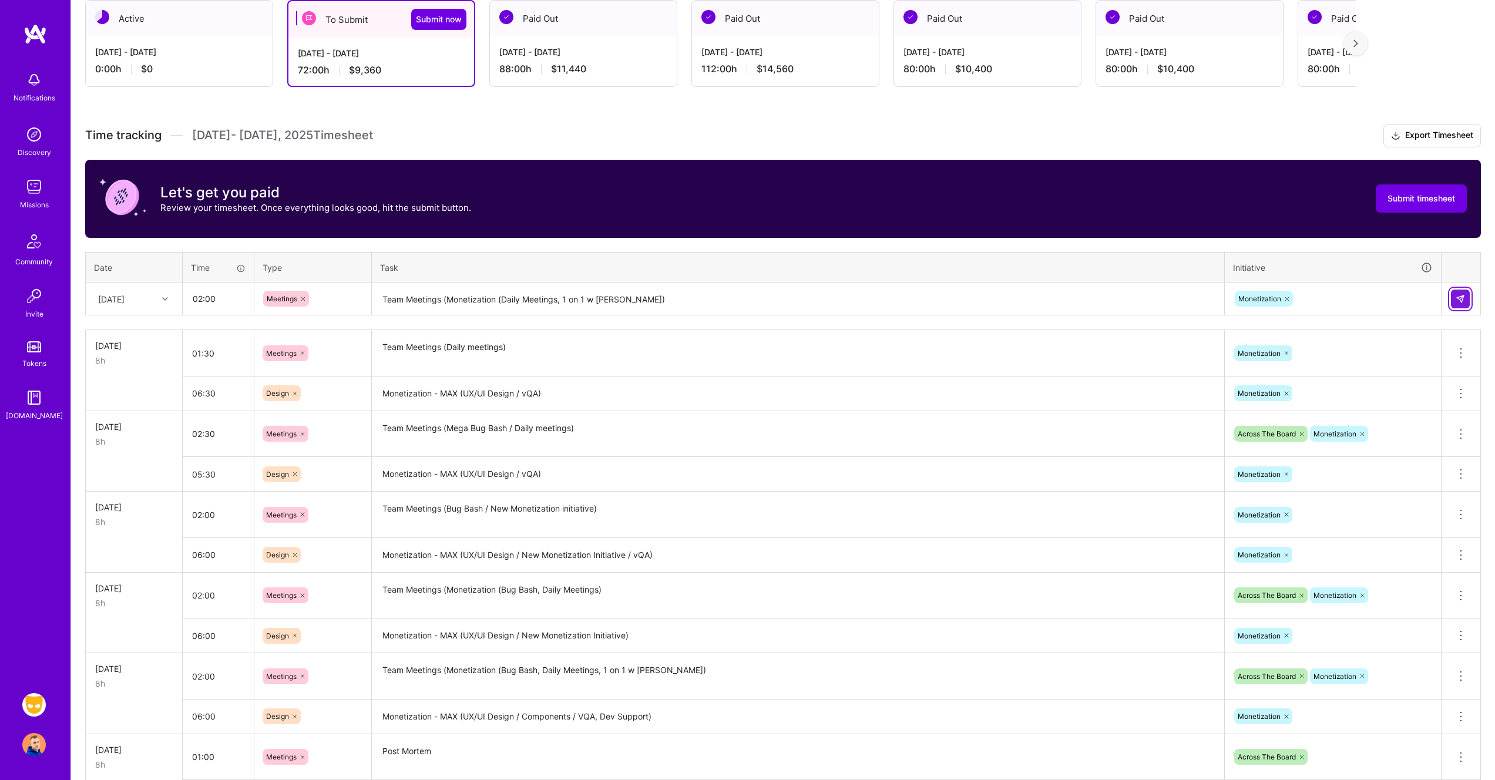
click at [1457, 300] on img at bounding box center [1460, 298] width 9 height 9
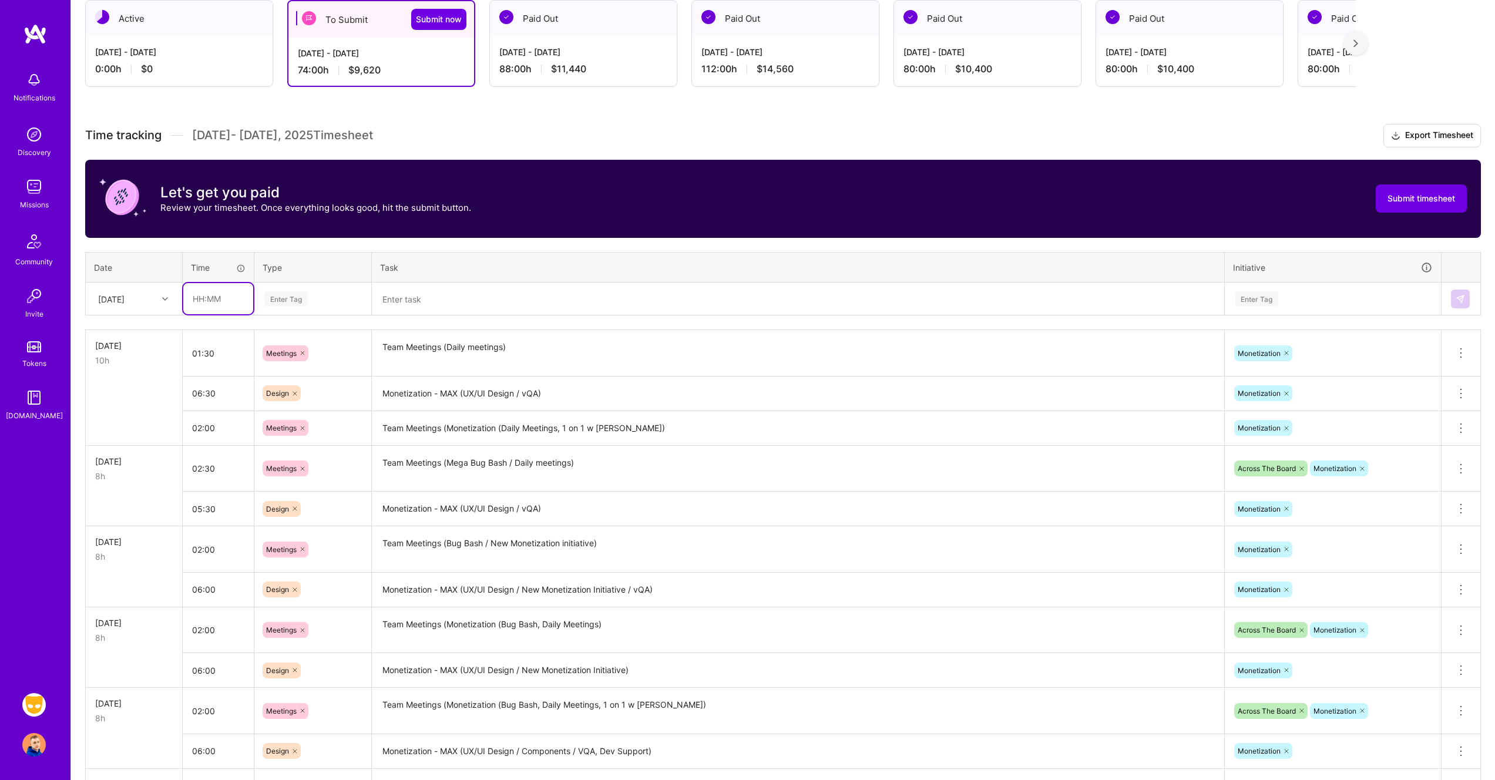
click at [214, 303] on input "text" at bounding box center [218, 298] width 70 height 31
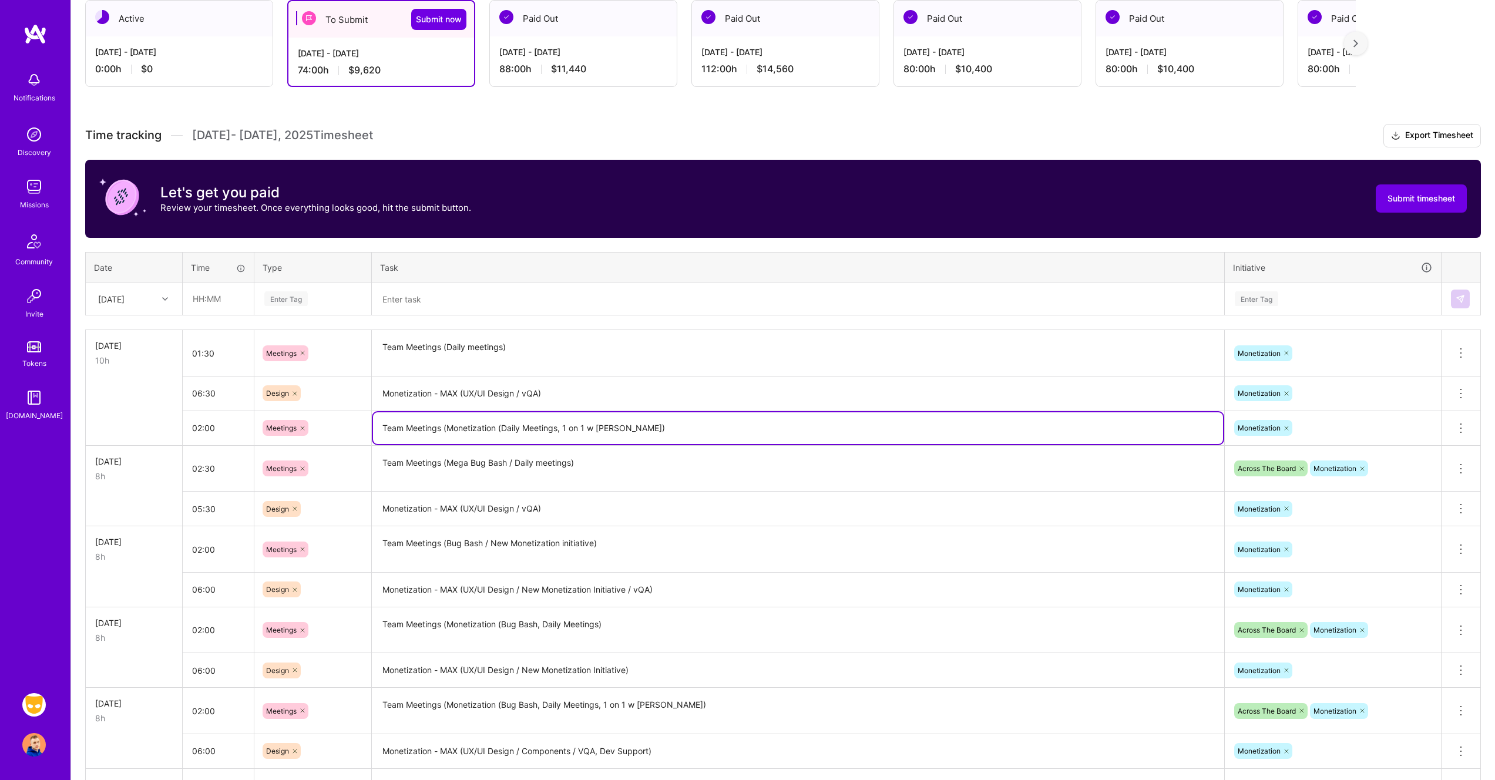
drag, startPoint x: 551, startPoint y: 426, endPoint x: 361, endPoint y: 425, distance: 190.3
click at [361, 425] on tr "02:00 Meetings Team Meetings (Monetization (Daily Meetings, 1 on 1 w Ron) Monet…" at bounding box center [783, 428] width 1395 height 35
click at [211, 425] on input "02:00" at bounding box center [218, 427] width 71 height 31
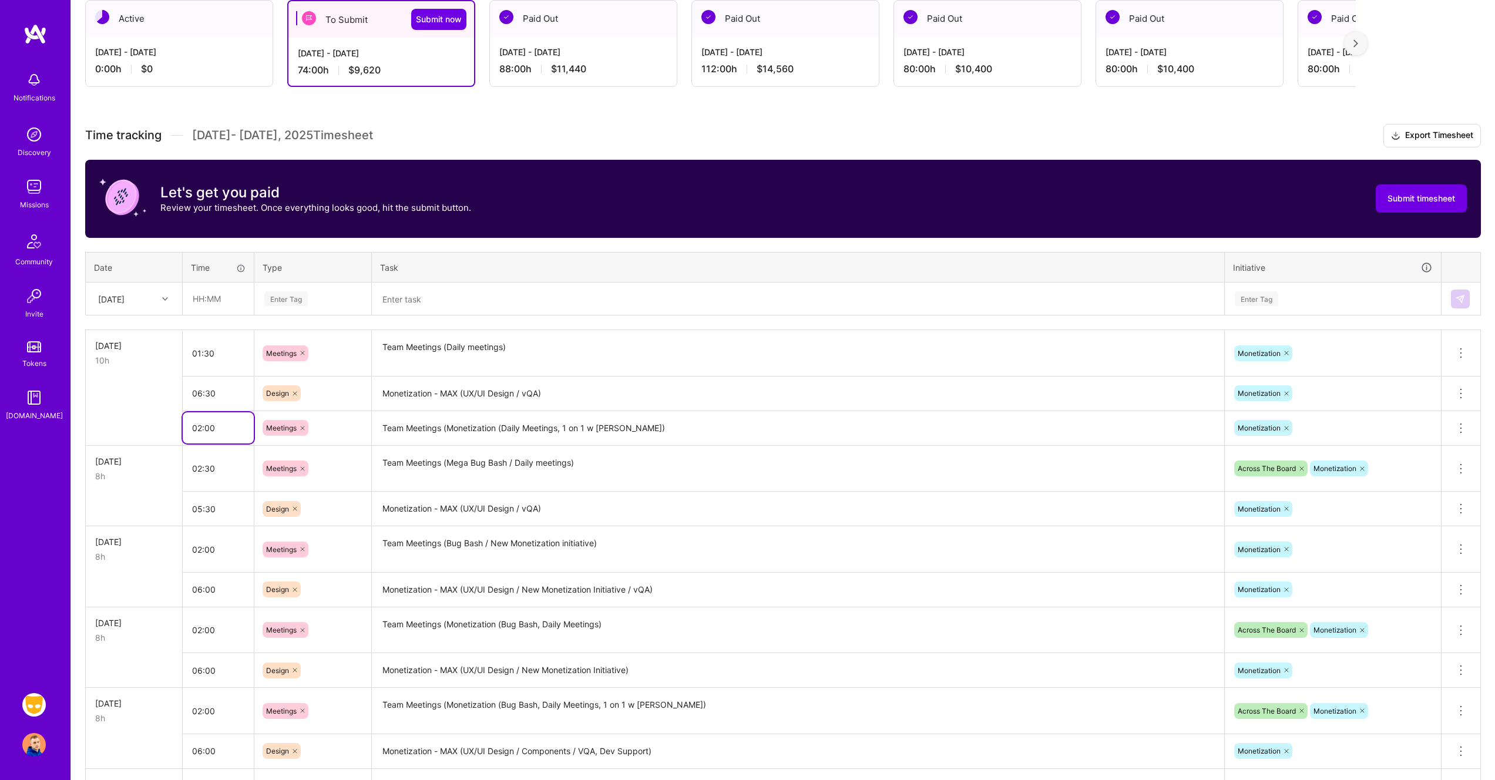
click at [193, 426] on input "02:00" at bounding box center [218, 427] width 71 height 31
click at [200, 426] on input "1:00" at bounding box center [218, 427] width 71 height 31
type input "01:30"
click at [439, 348] on textarea "Team Meetings (Daily meetings)" at bounding box center [798, 353] width 850 height 44
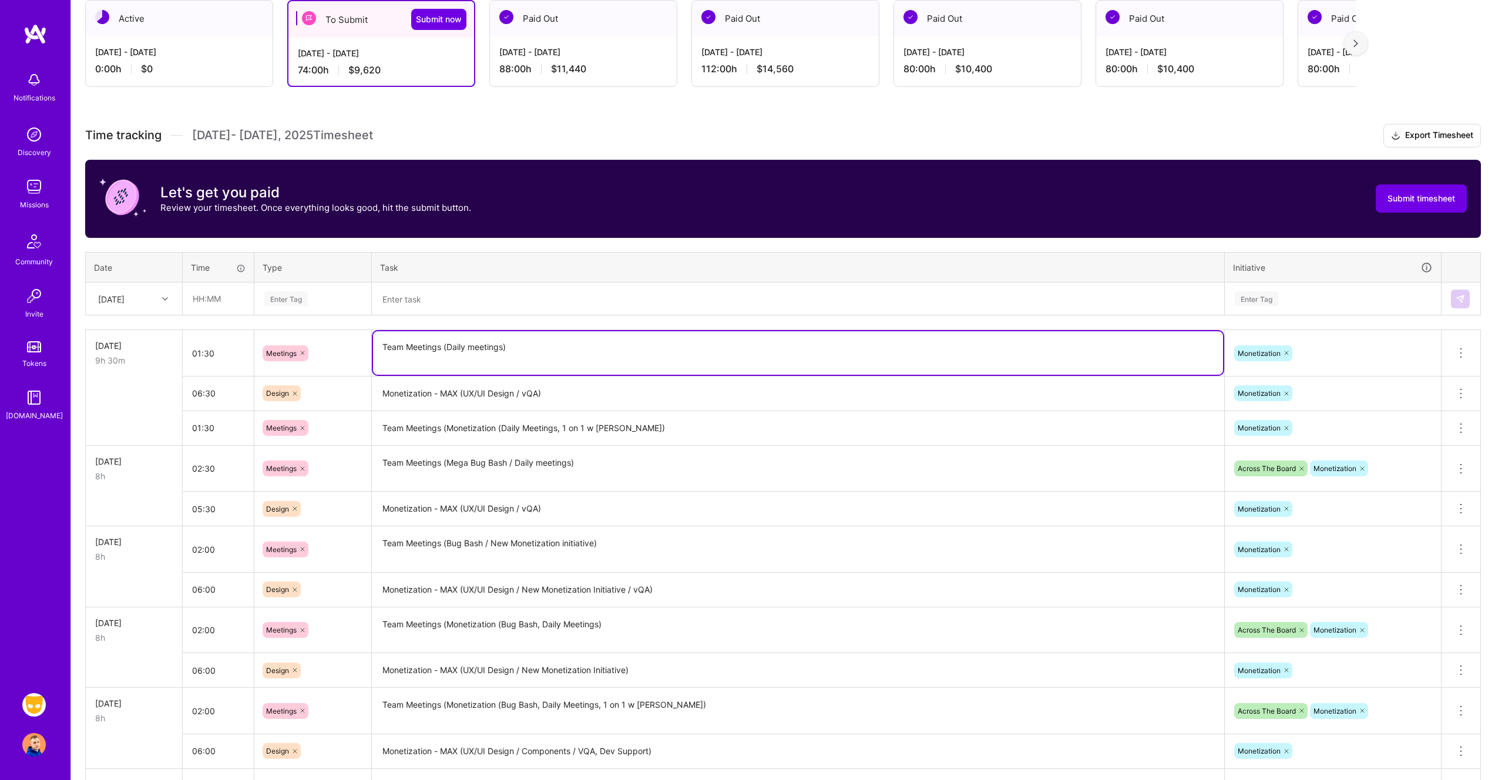
click at [439, 348] on textarea "Team Meetings (Daily meetings)" at bounding box center [798, 352] width 850 height 43
click at [1465, 352] on icon at bounding box center [1461, 353] width 14 height 14
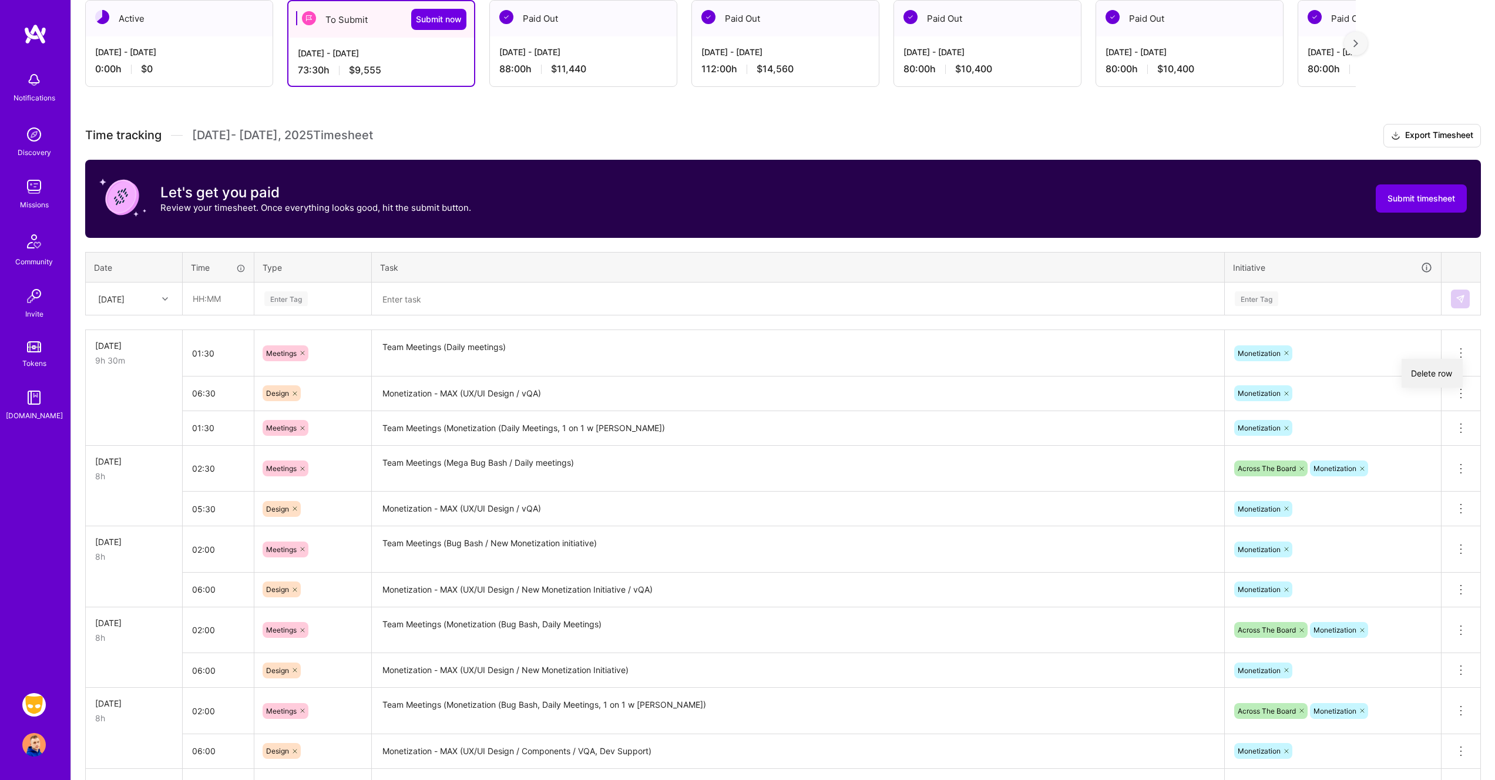
click at [1453, 370] on button "Delete row" at bounding box center [1432, 373] width 61 height 29
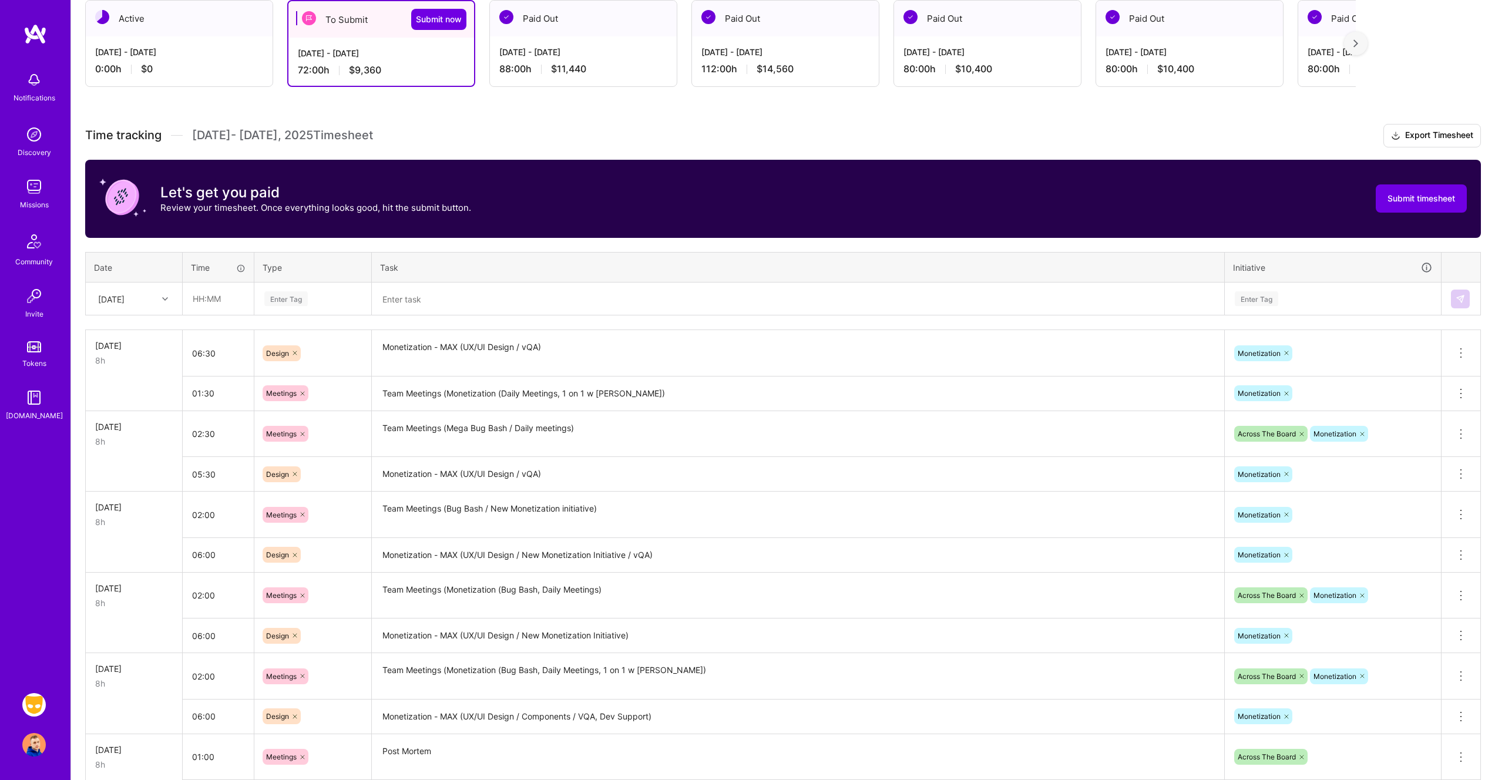
click at [100, 301] on div "Fri, Aug 29" at bounding box center [111, 299] width 26 height 12
click at [118, 439] on div "Thu, Aug 28" at bounding box center [133, 439] width 95 height 22
click at [201, 293] on input "text" at bounding box center [218, 298] width 70 height 31
type input "02:00"
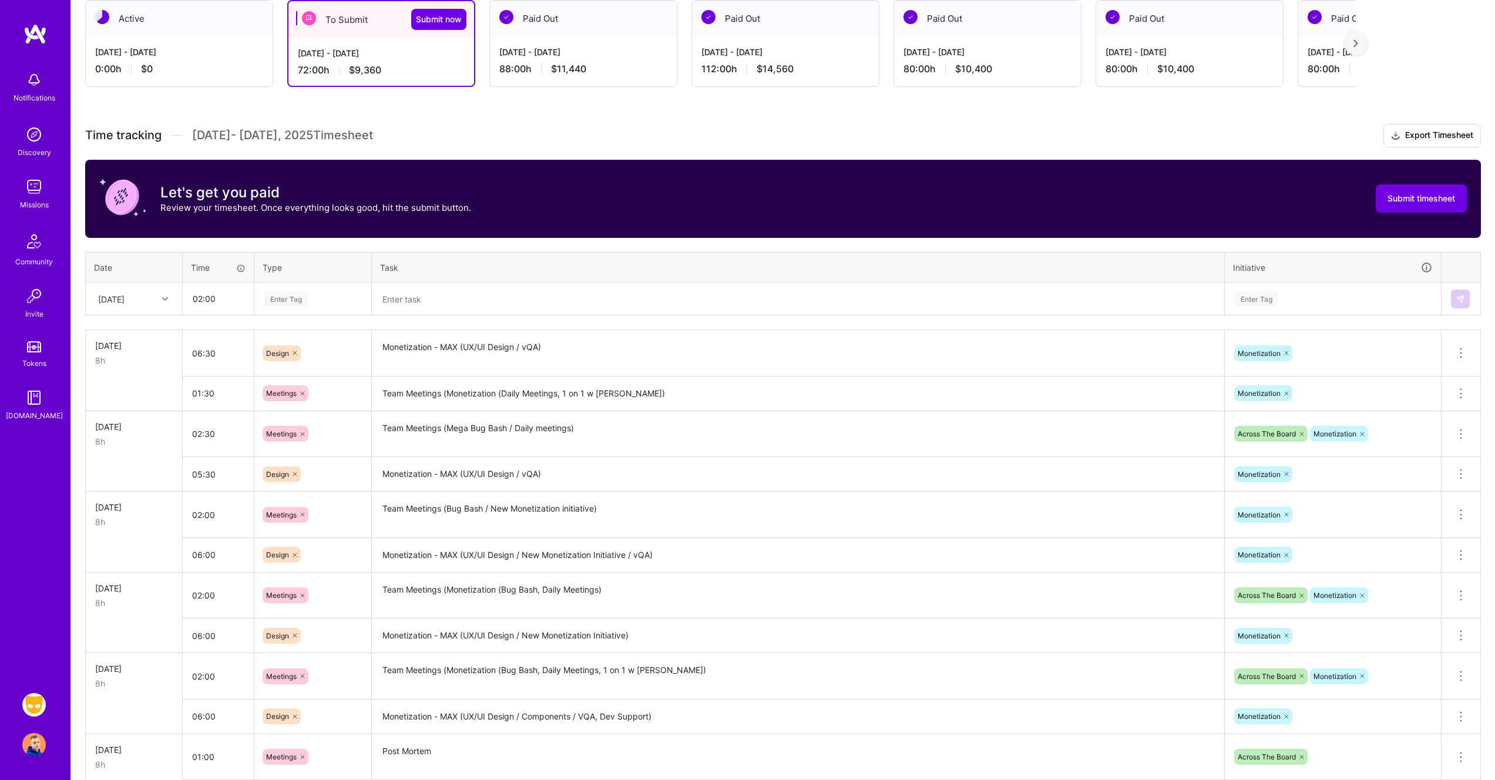
click at [274, 301] on div "Enter Tag" at bounding box center [285, 299] width 43 height 18
type input "me"
click at [315, 387] on div "Meetings" at bounding box center [313, 393] width 116 height 28
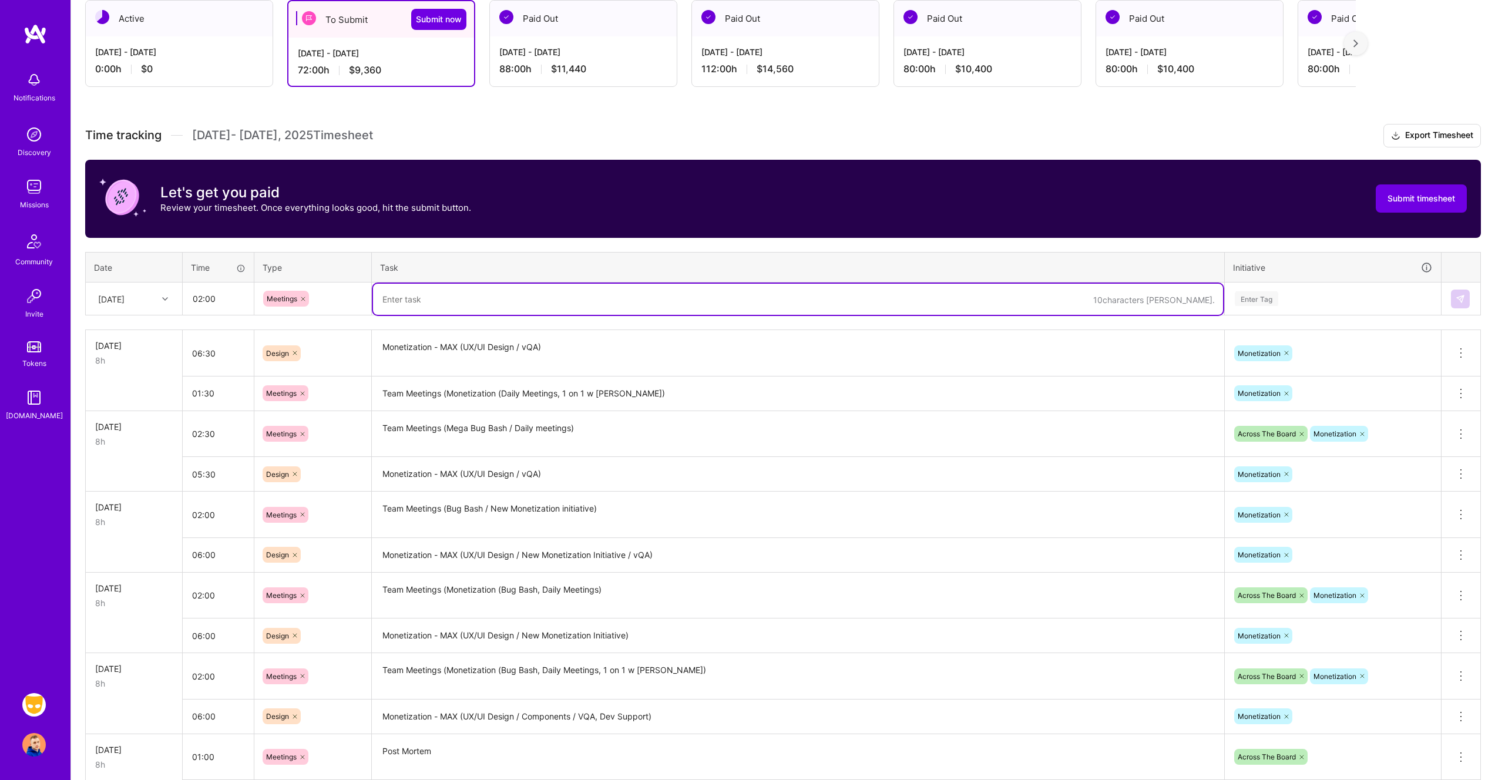
click at [469, 300] on textarea at bounding box center [798, 299] width 850 height 31
paste textarea "Team Meetings (Daily meetings)"
type textarea "Team Meetings (Daily meetings)"
click at [210, 298] on input "02:00" at bounding box center [218, 298] width 70 height 31
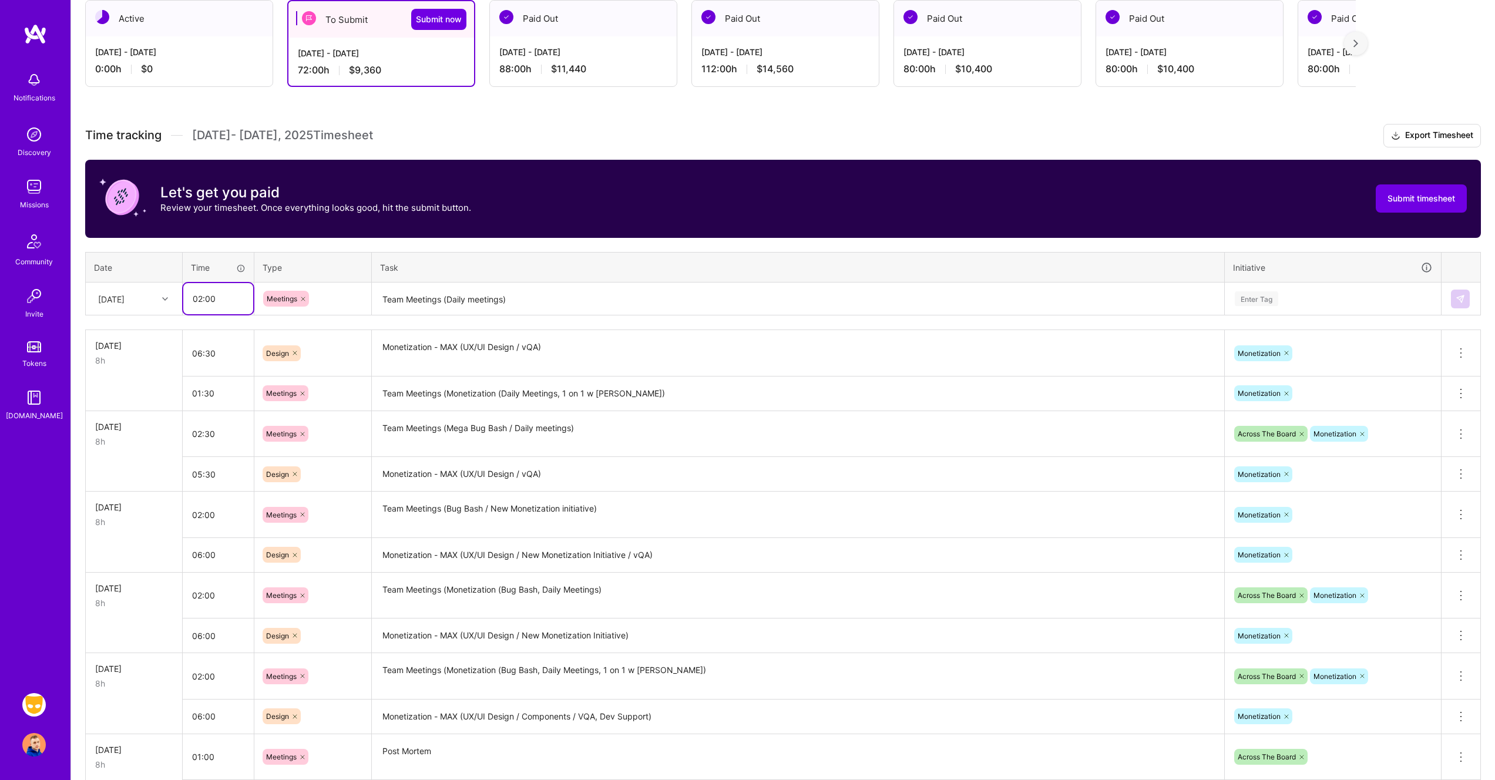
click at [204, 297] on input "02:00" at bounding box center [218, 298] width 70 height 31
click at [201, 296] on input "02:00" at bounding box center [218, 298] width 70 height 31
drag, startPoint x: 201, startPoint y: 295, endPoint x: 188, endPoint y: 296, distance: 12.9
click at [188, 296] on input "02:00" at bounding box center [218, 298] width 70 height 31
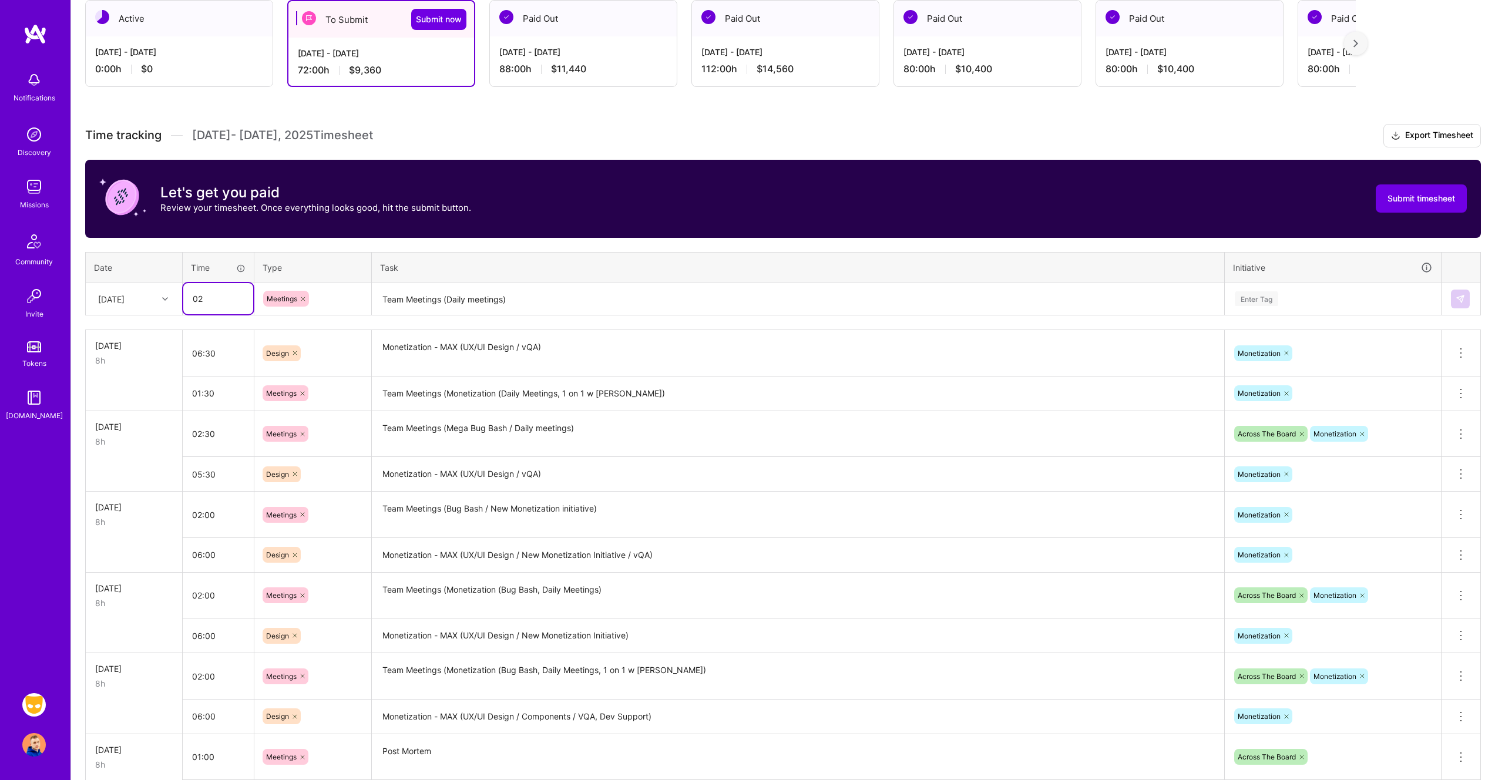
type input "0"
type input "01:30"
click at [1307, 290] on div "Enter Tag" at bounding box center [1332, 299] width 215 height 31
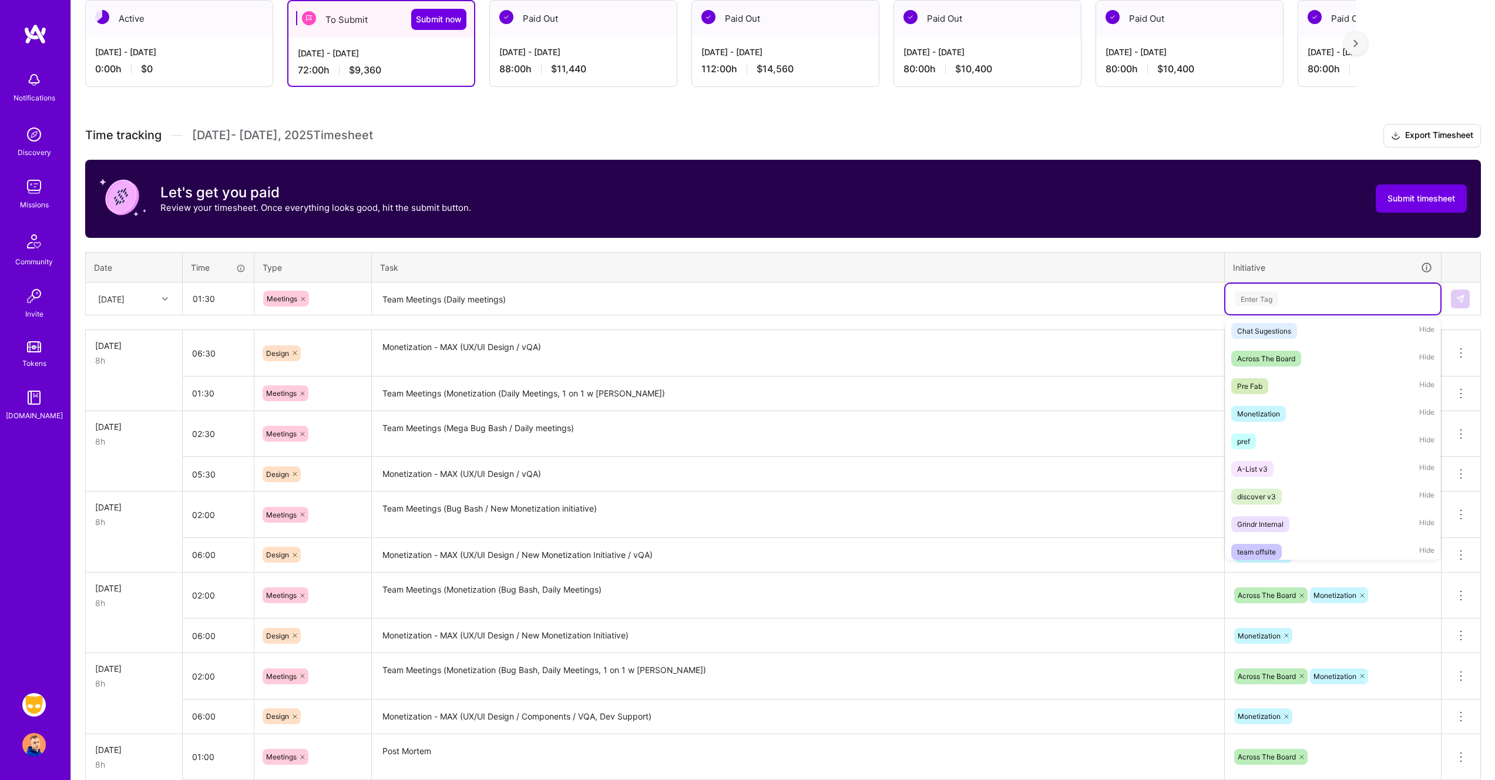
scroll to position [408, 0]
click at [1292, 424] on div "Monetization Hide" at bounding box center [1332, 424] width 215 height 28
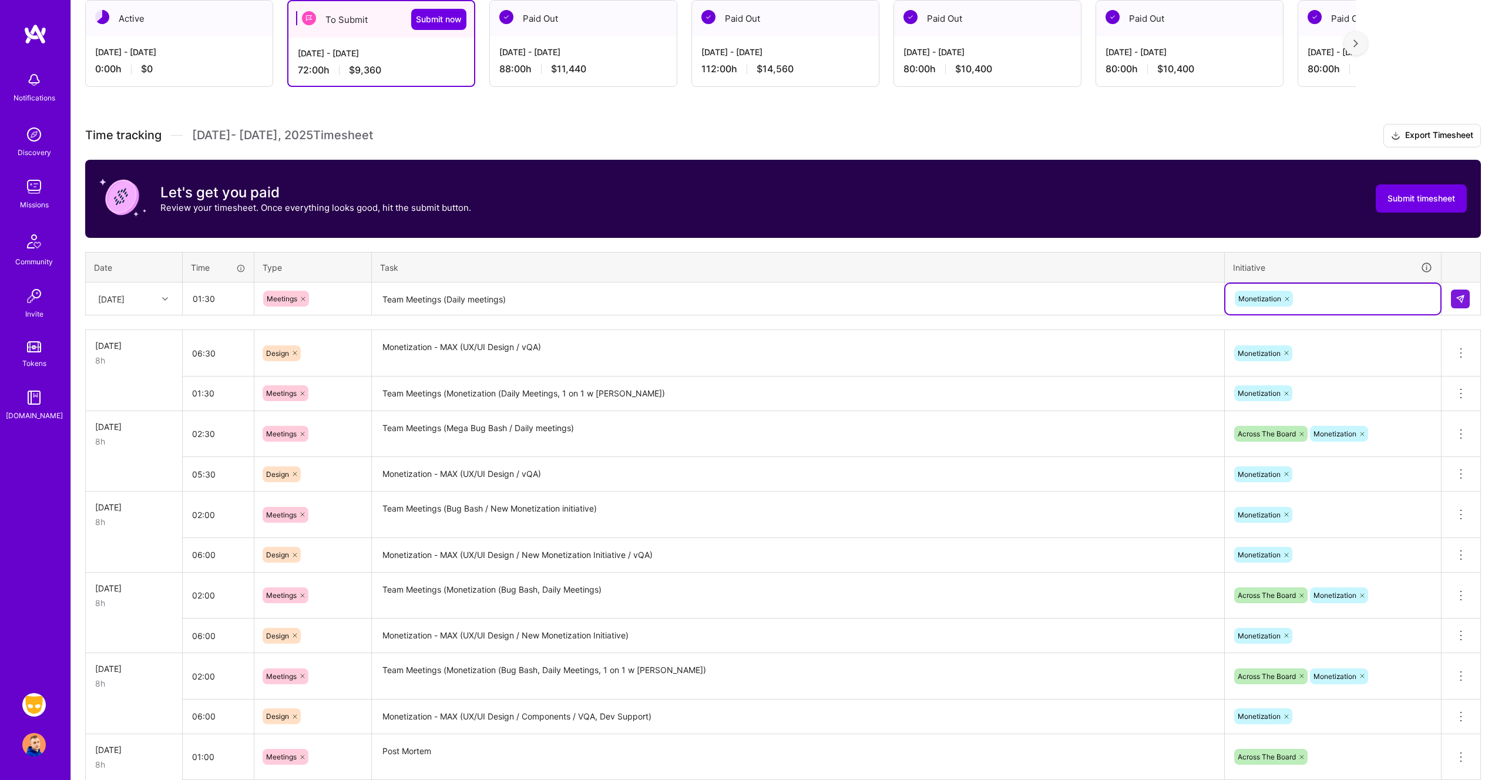
click at [1131, 293] on textarea "Team Meetings (Daily meetings)" at bounding box center [798, 299] width 850 height 31
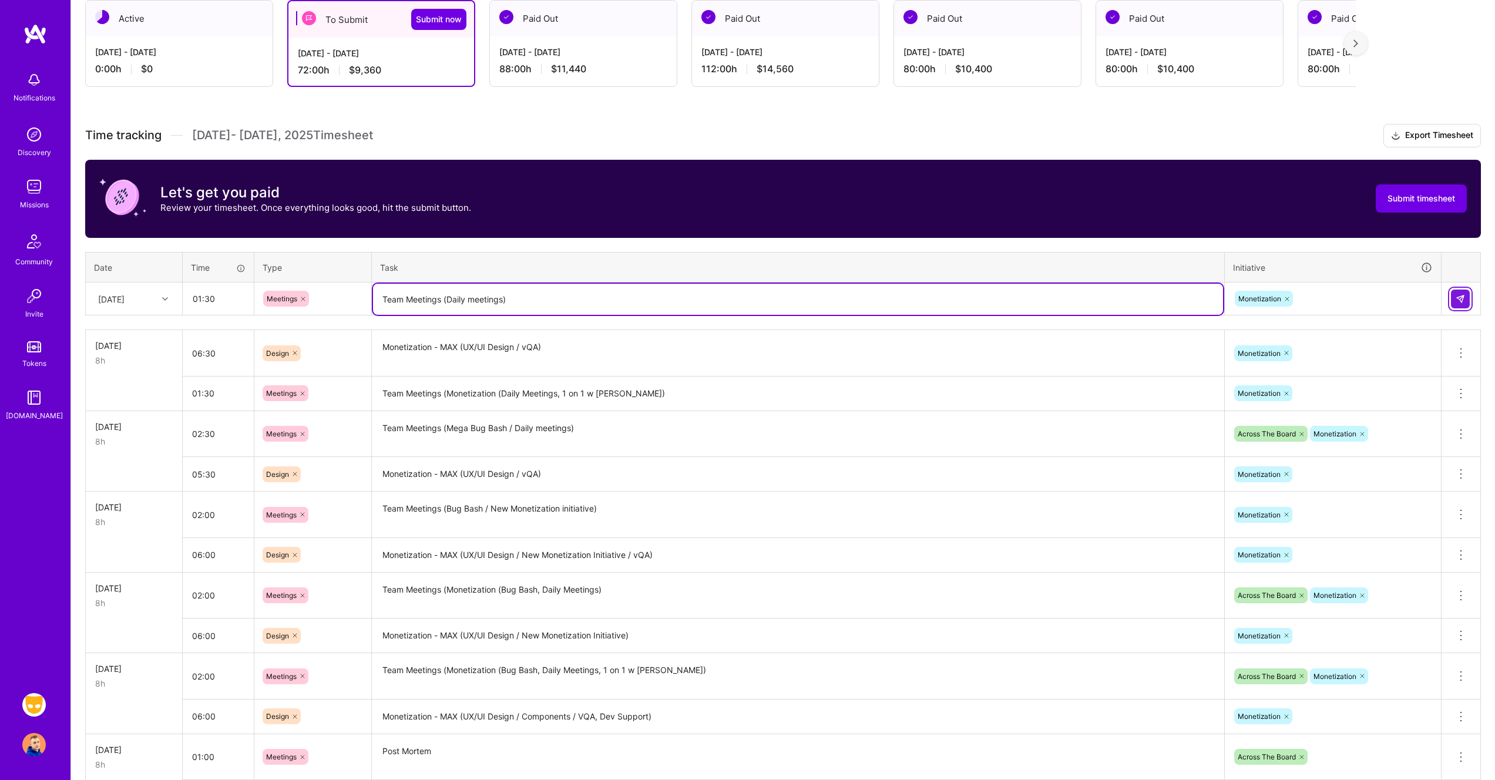
click at [1456, 296] on img at bounding box center [1460, 298] width 9 height 9
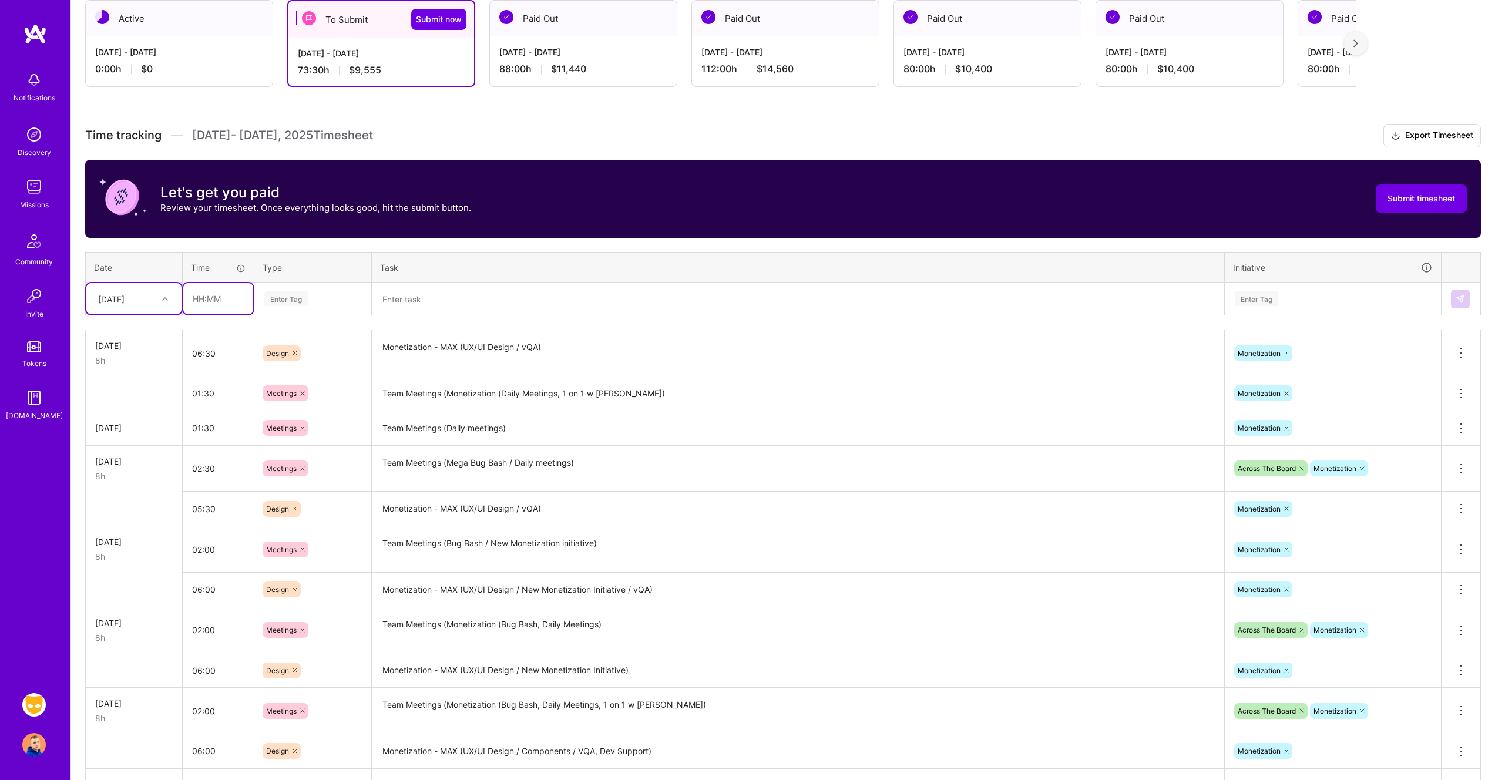
click at [207, 296] on input "text" at bounding box center [218, 298] width 70 height 31
type input "06:30"
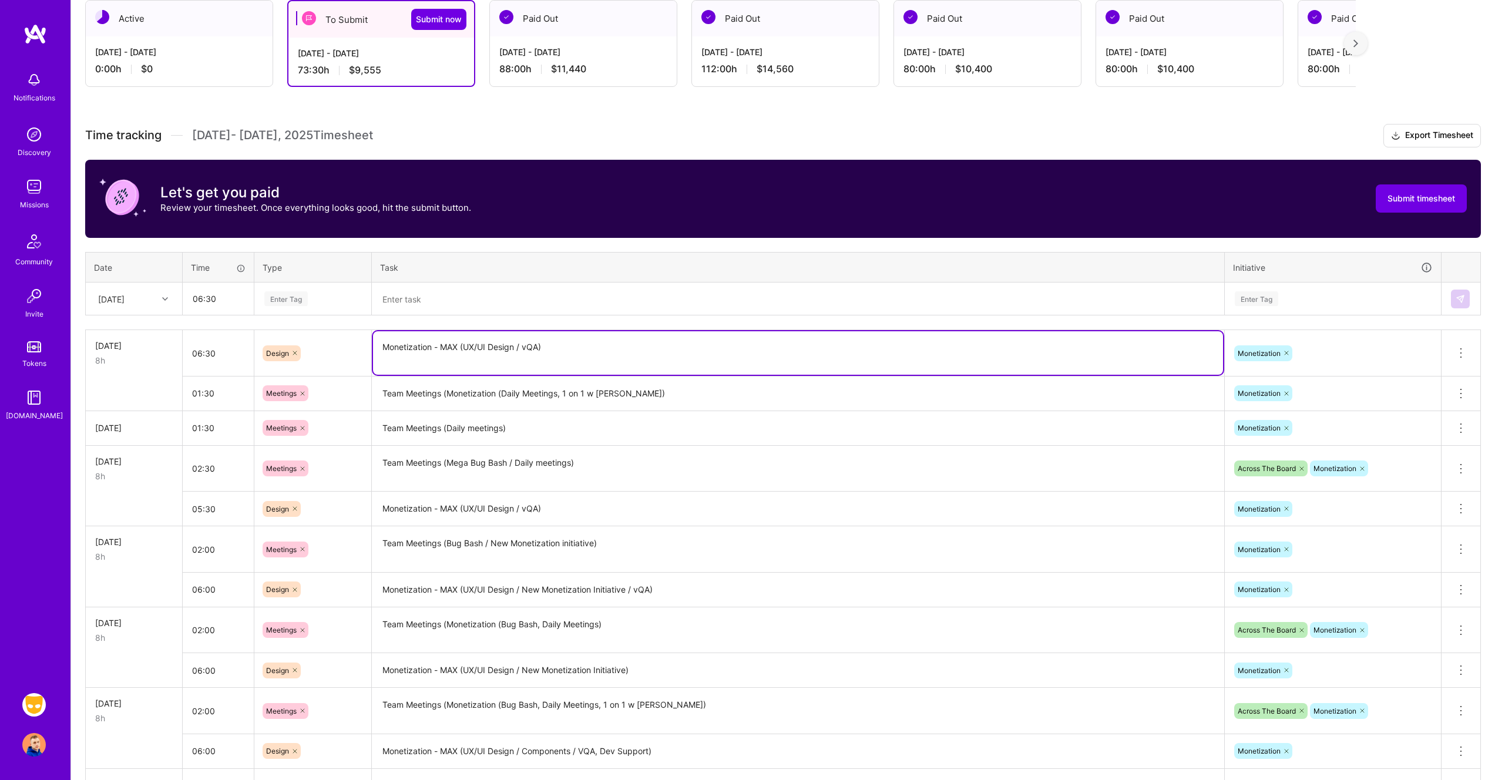
click at [515, 341] on textarea "Monetization - MAX (UX/UI Design / vQA)" at bounding box center [798, 352] width 850 height 43
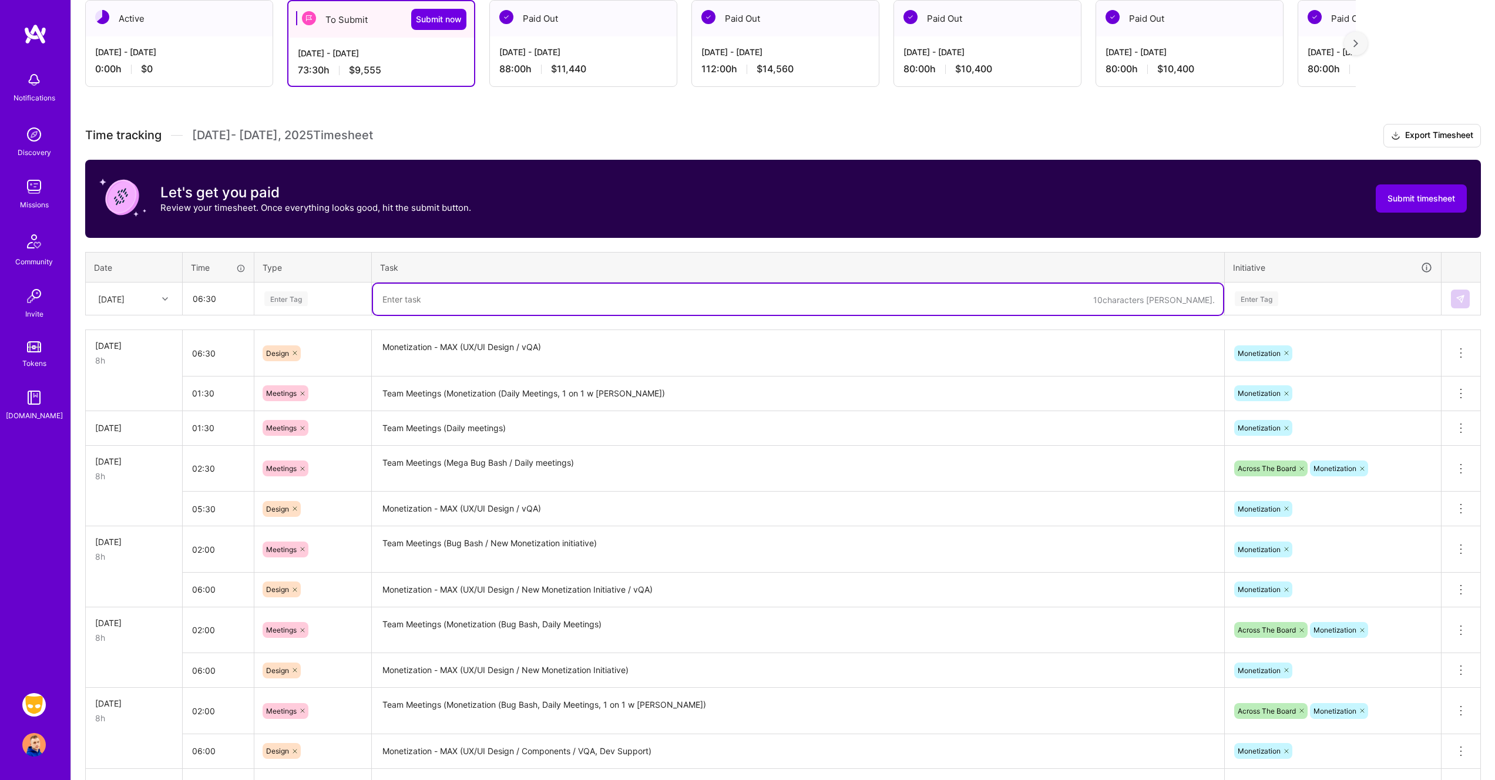
click at [533, 304] on textarea at bounding box center [798, 299] width 850 height 31
paste textarea "Monetization - MAX (UX/UI Design / vQA)"
type textarea "Monetization - MAX (UX/UI Design / vQA)"
click at [283, 293] on div "Enter Tag" at bounding box center [285, 299] width 43 height 18
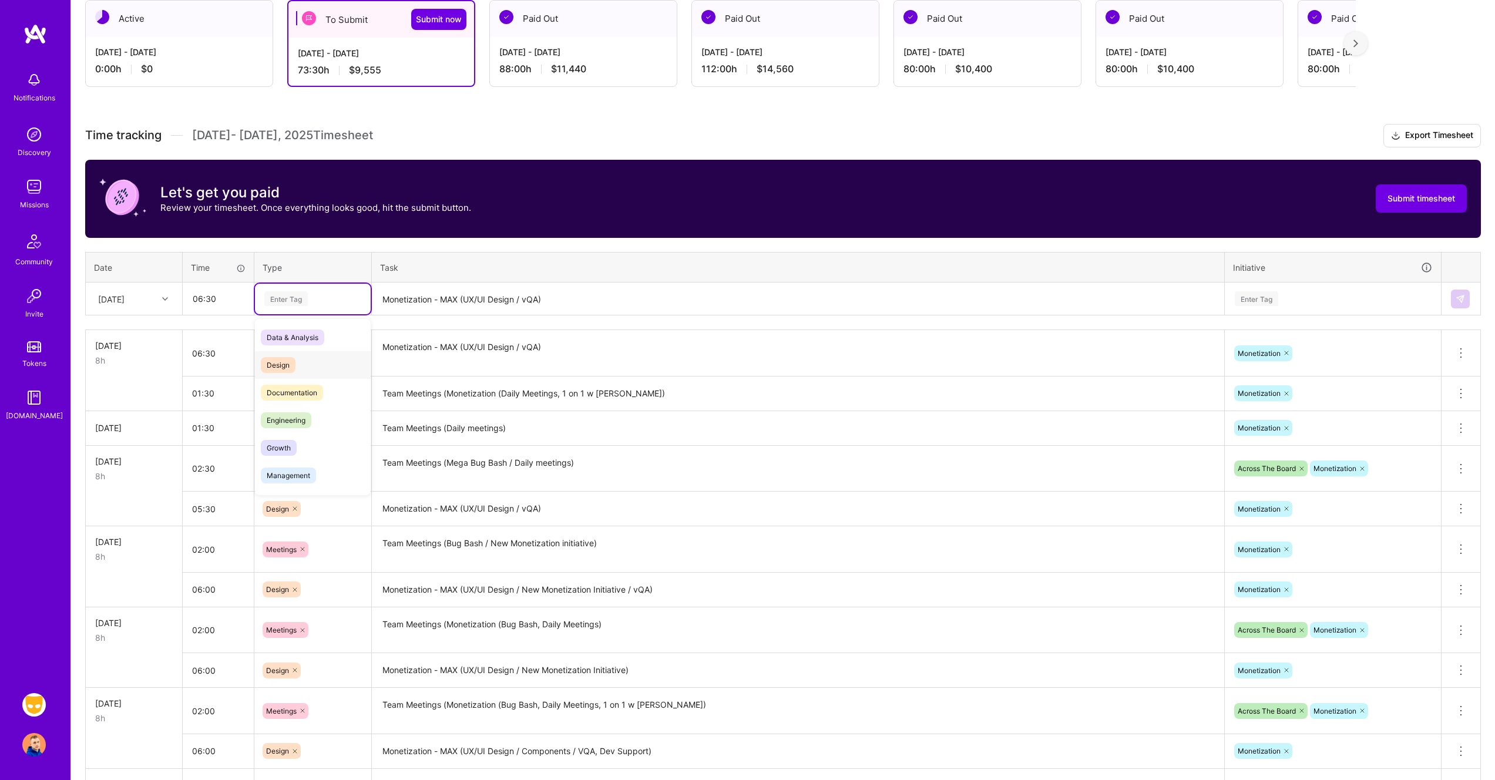
click at [303, 365] on div "Design" at bounding box center [313, 365] width 116 height 28
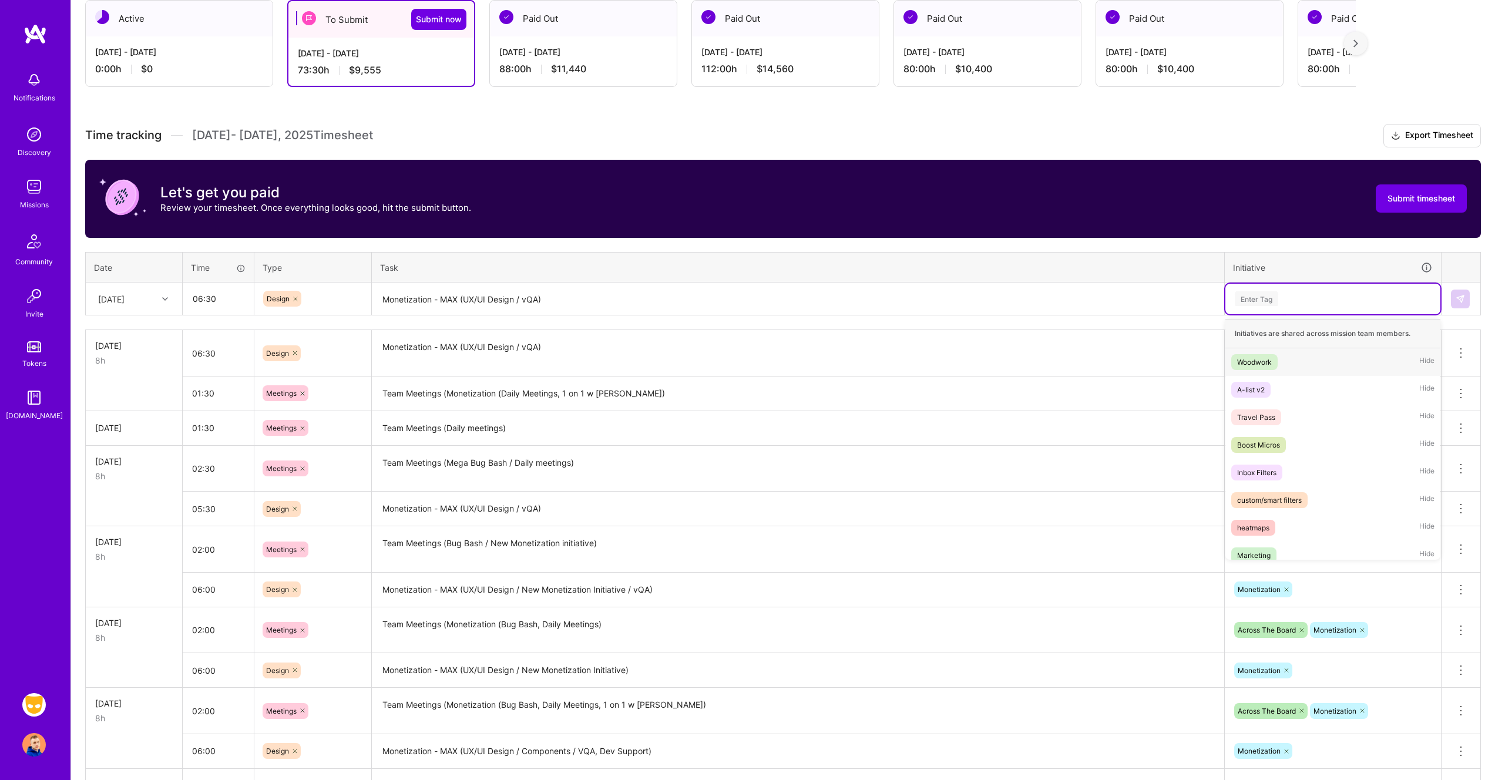
drag, startPoint x: 1288, startPoint y: 300, endPoint x: 1289, endPoint y: 317, distance: 17.0
click at [1288, 300] on div "Enter Tag" at bounding box center [1333, 298] width 199 height 15
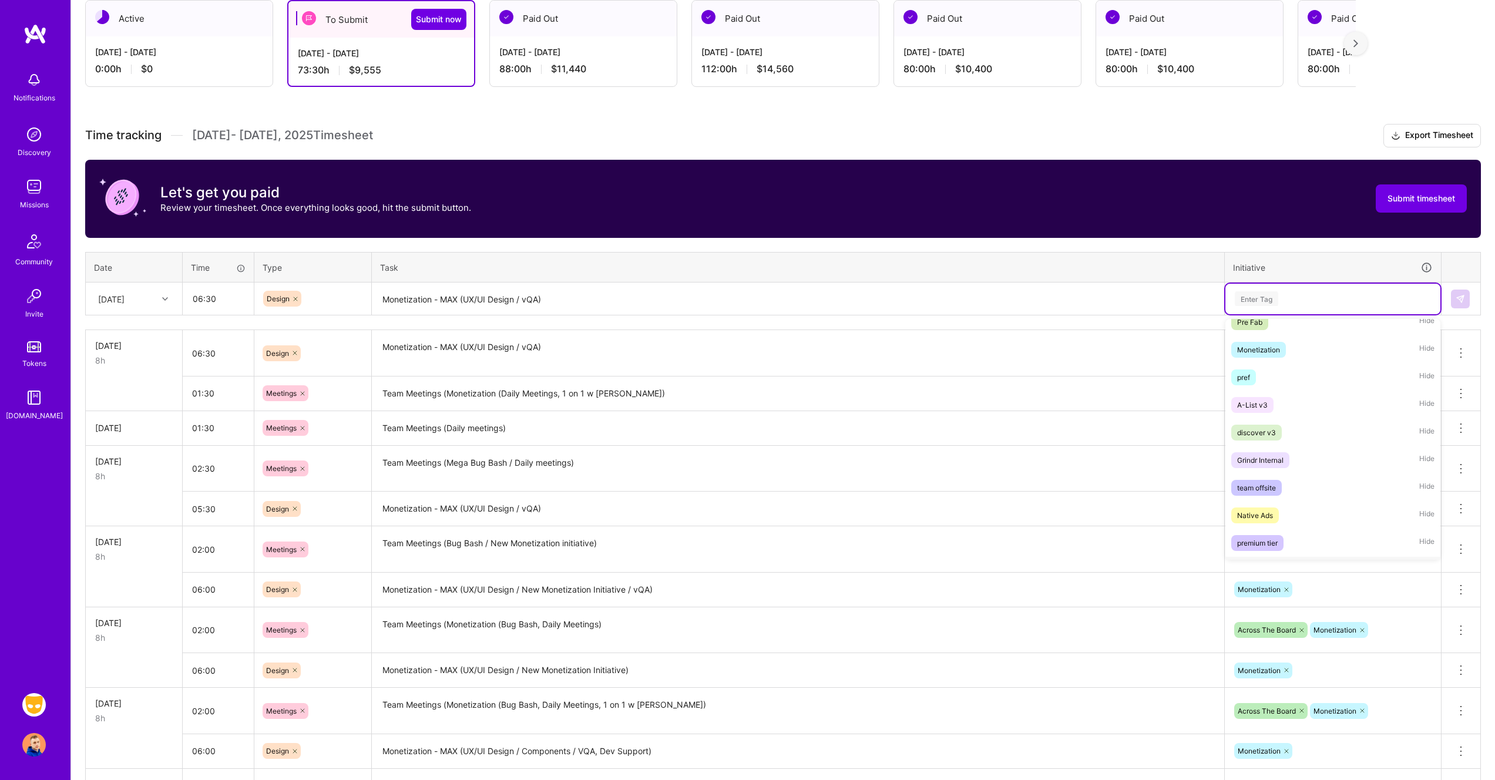
scroll to position [429, 0]
click at [1276, 401] on div "Monetization" at bounding box center [1258, 402] width 43 height 12
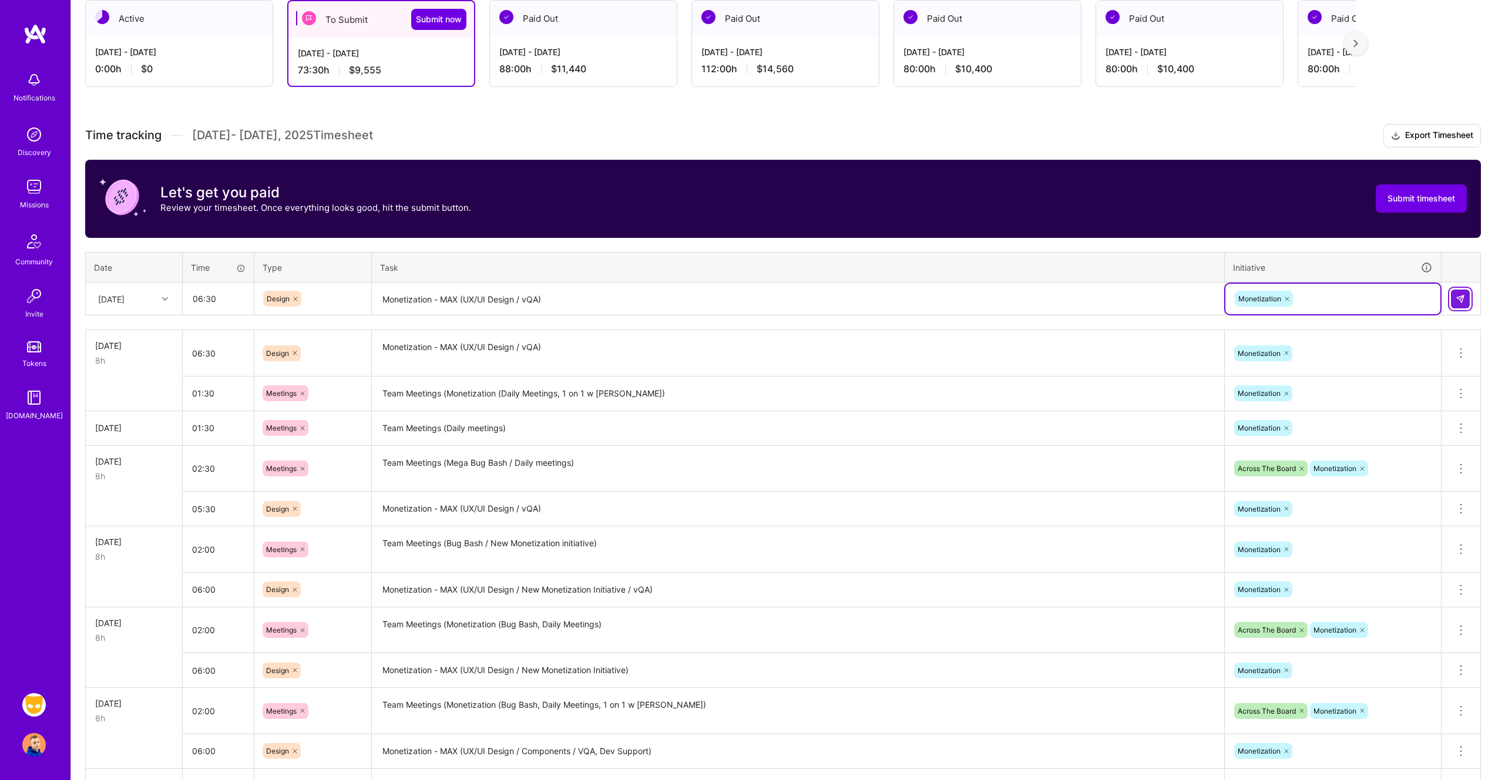
click at [1462, 298] on img at bounding box center [1460, 298] width 9 height 9
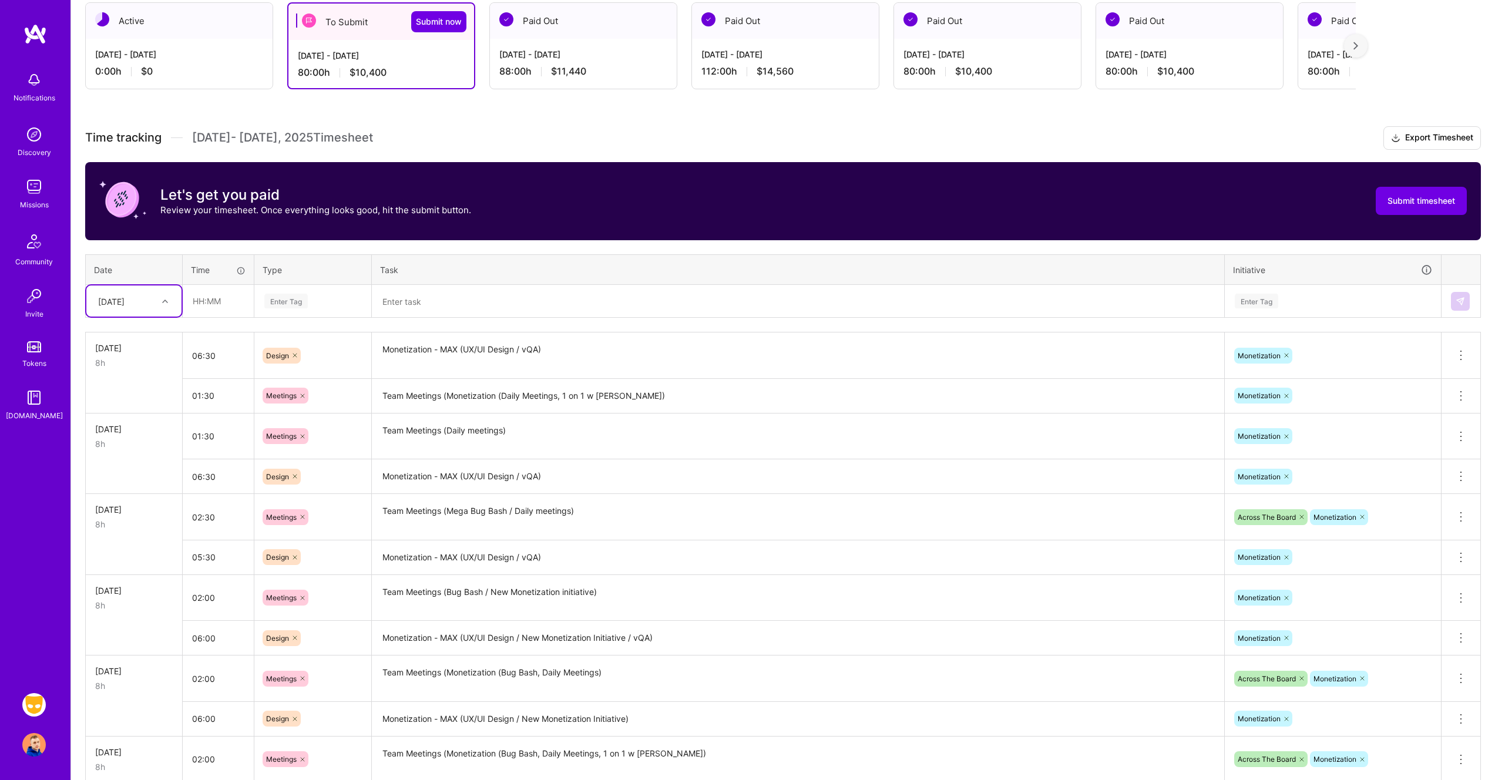
click at [932, 140] on h3 "Time tracking Aug 16 - Aug 31 , 2025 Timesheet Export Timesheet" at bounding box center [783, 137] width 1396 height 23
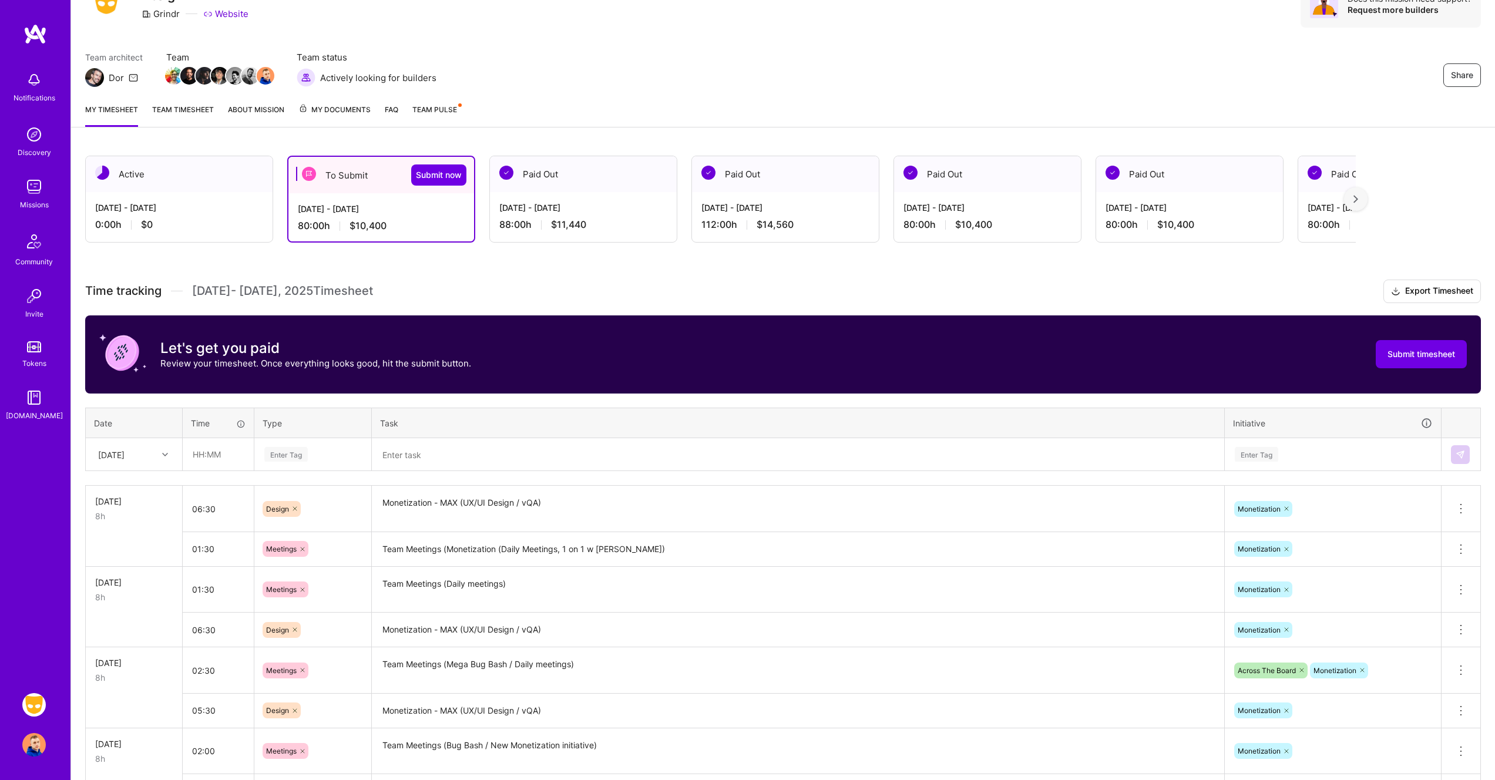
scroll to position [0, 0]
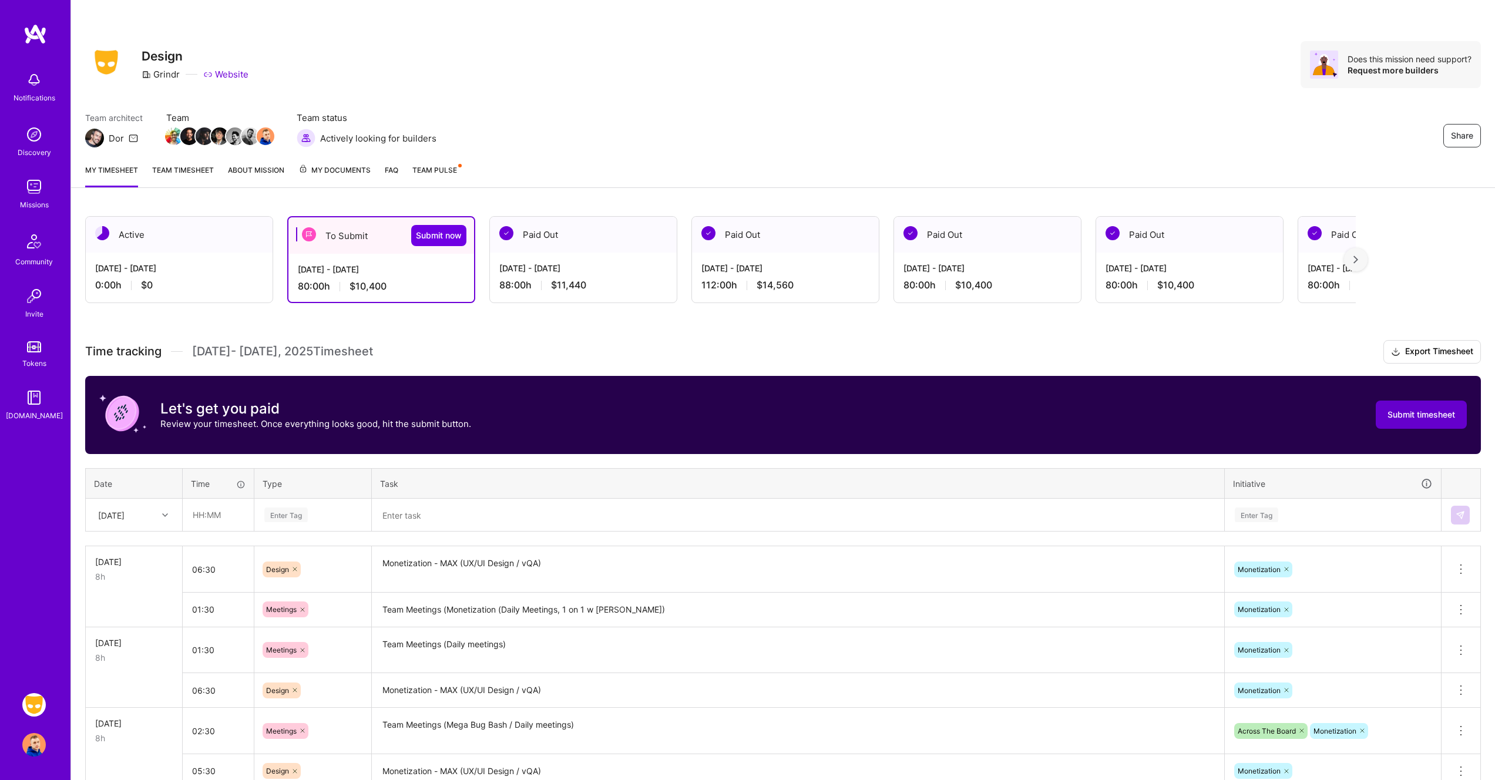
click at [1413, 409] on span "Submit timesheet" at bounding box center [1422, 415] width 68 height 12
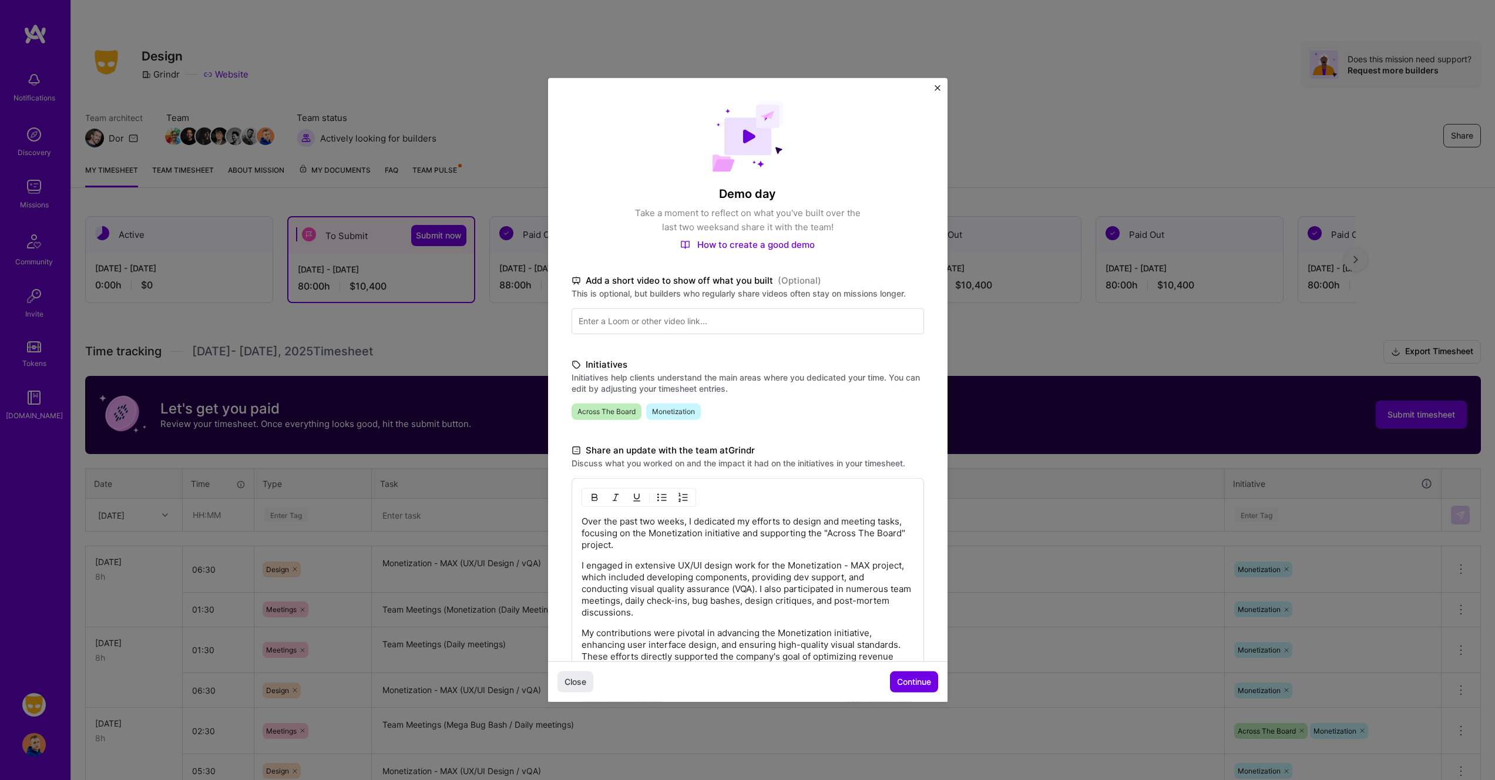
scroll to position [111, 0]
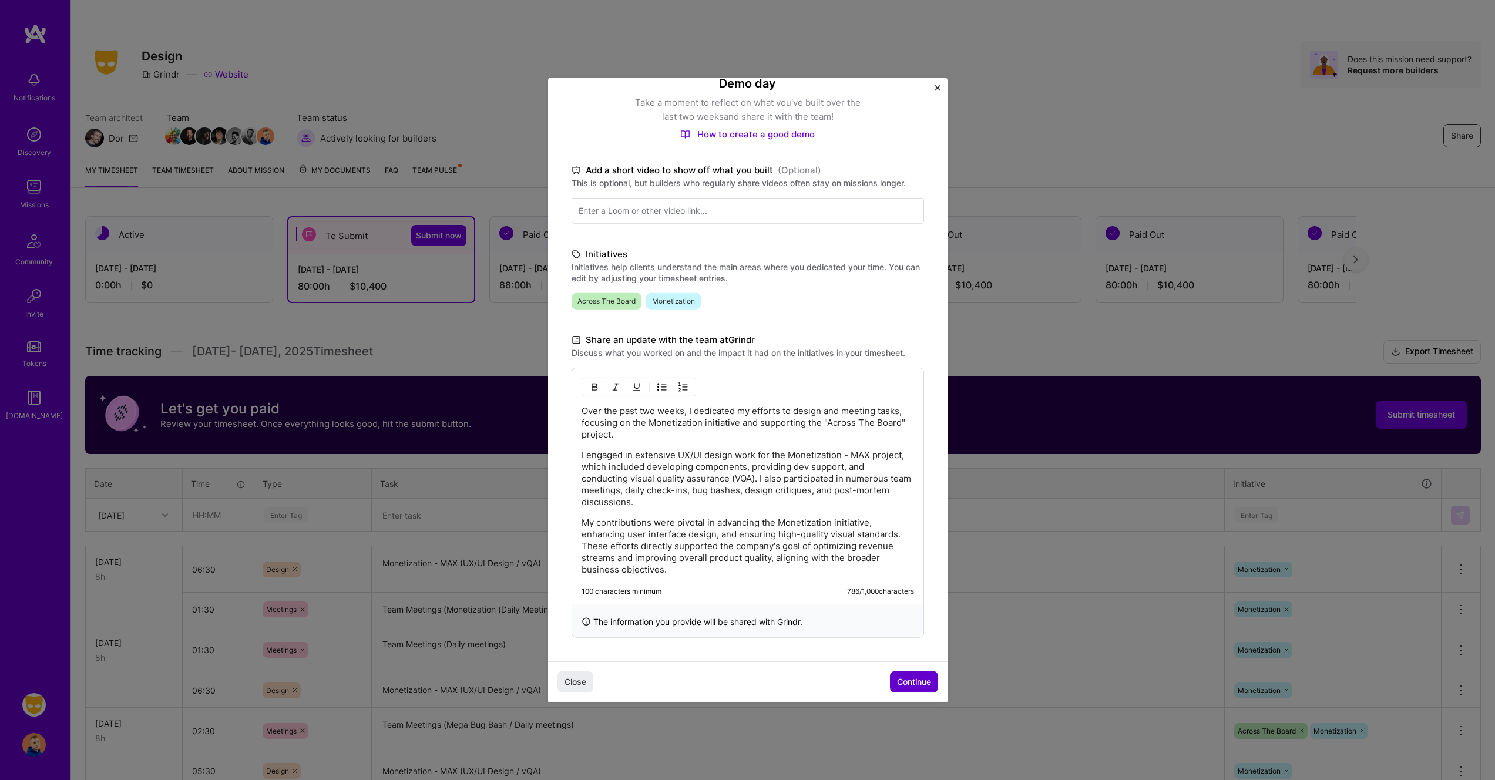
click at [913, 679] on span "Continue" at bounding box center [914, 682] width 34 height 12
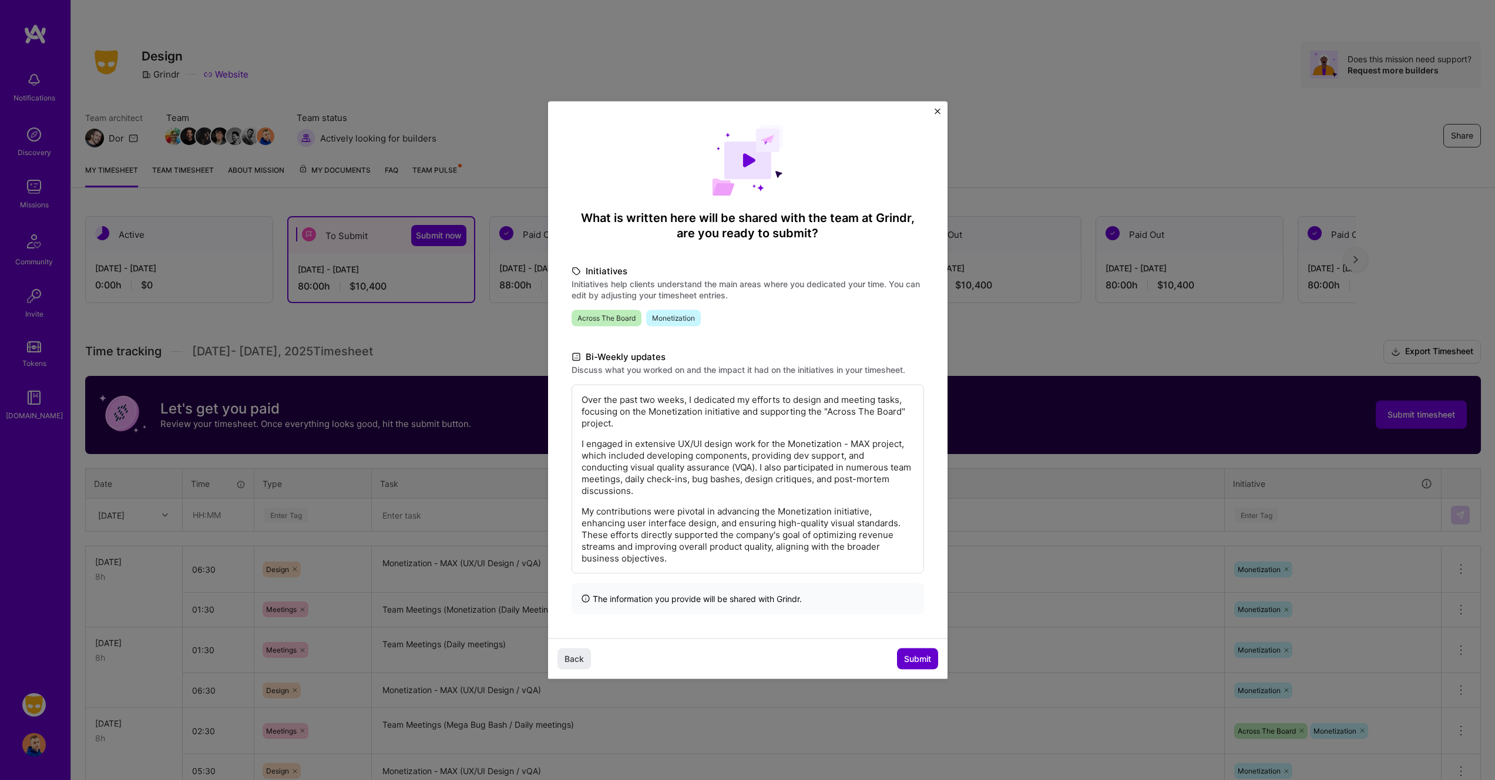
click at [916, 660] on span "Submit" at bounding box center [917, 659] width 27 height 12
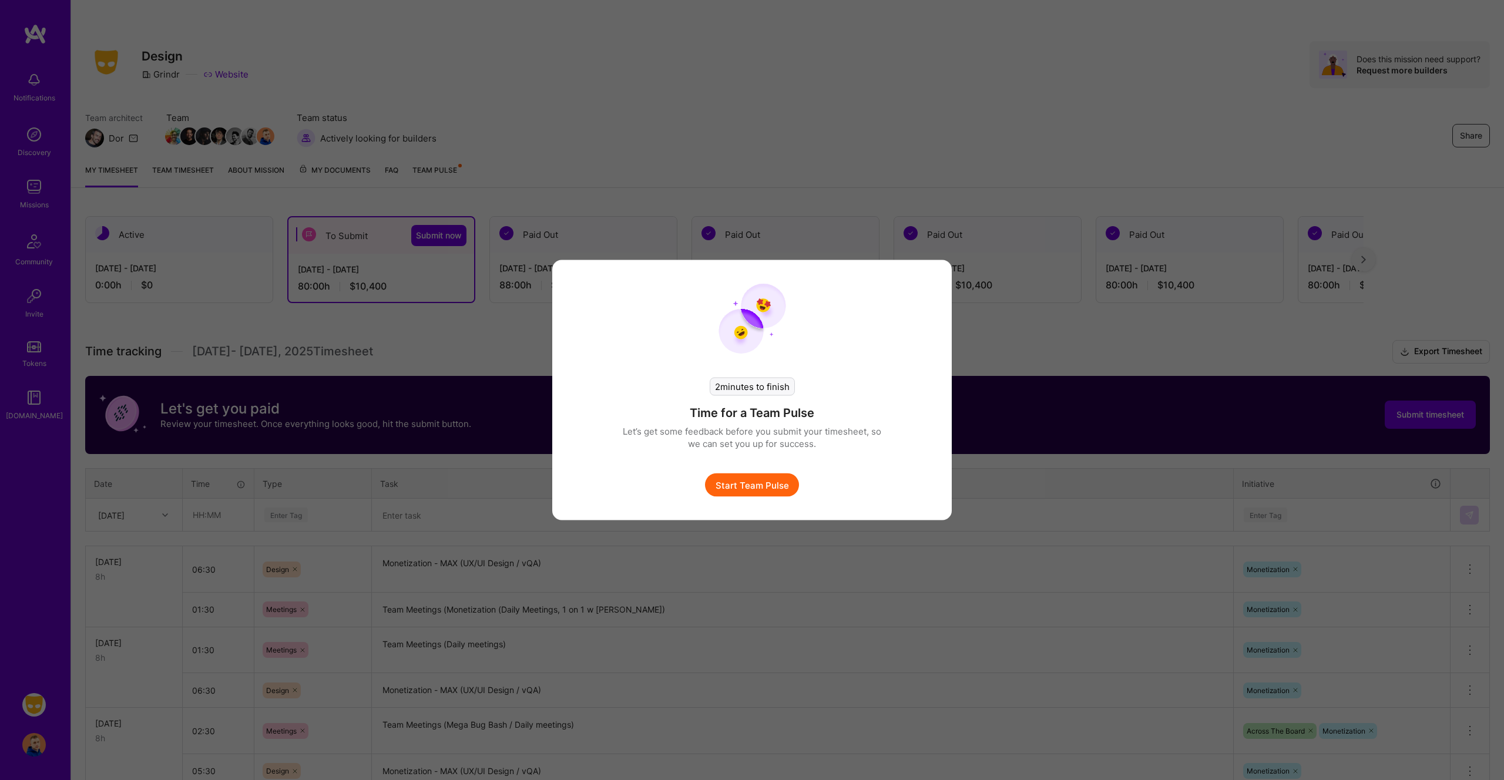
click at [740, 489] on button "Start Team Pulse" at bounding box center [752, 484] width 94 height 23
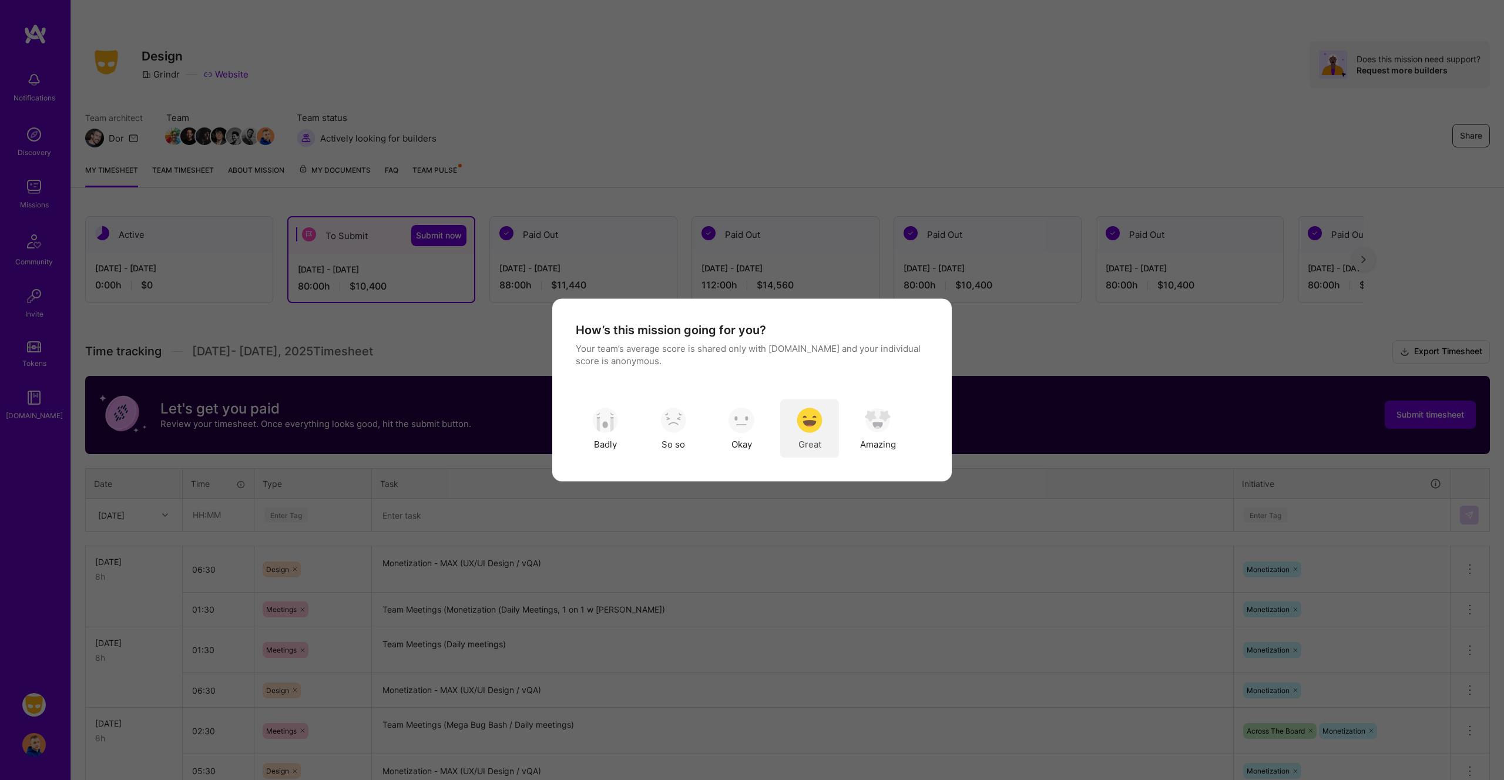
click at [818, 428] on img "modal" at bounding box center [810, 420] width 26 height 26
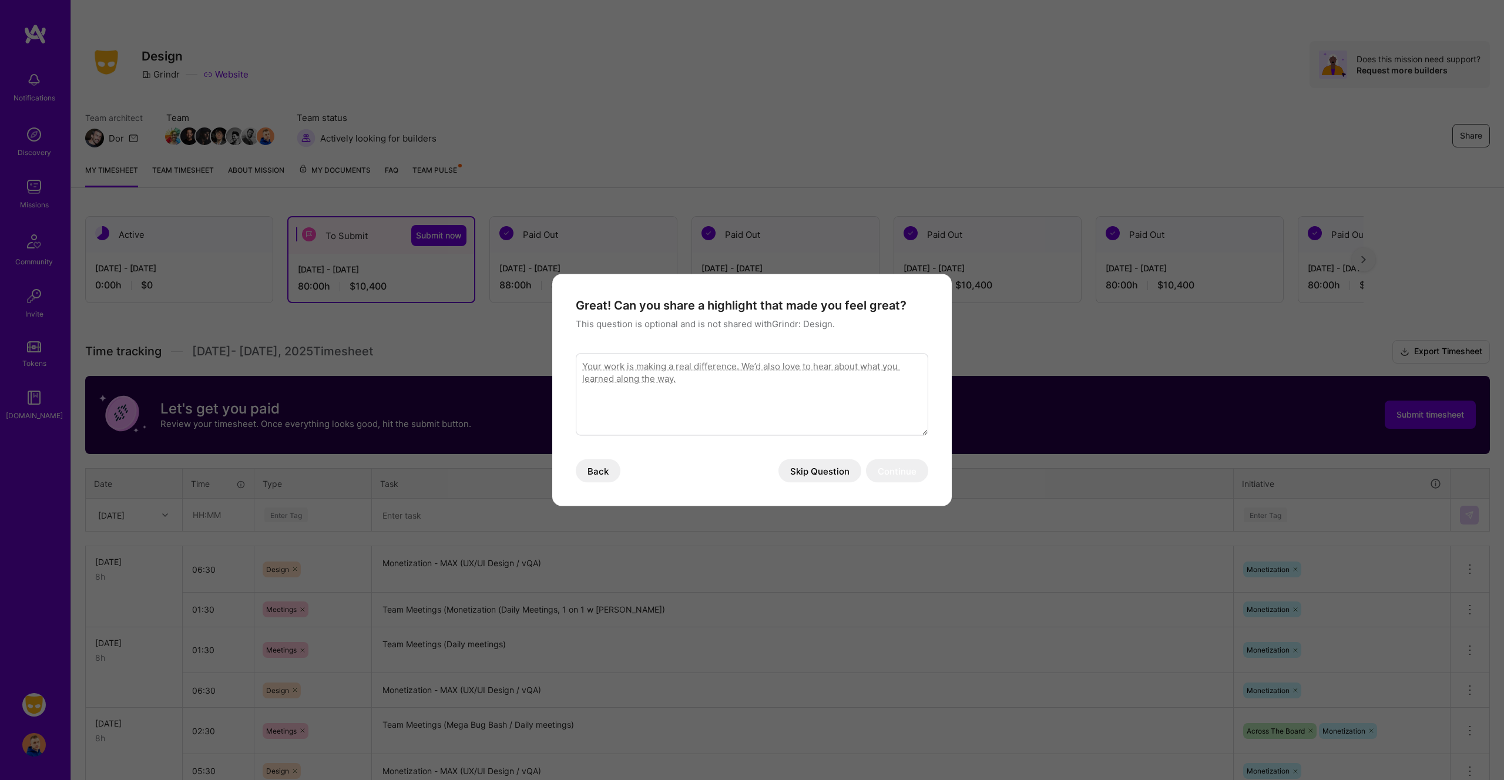
click at [845, 467] on button "Skip Question" at bounding box center [819, 470] width 83 height 23
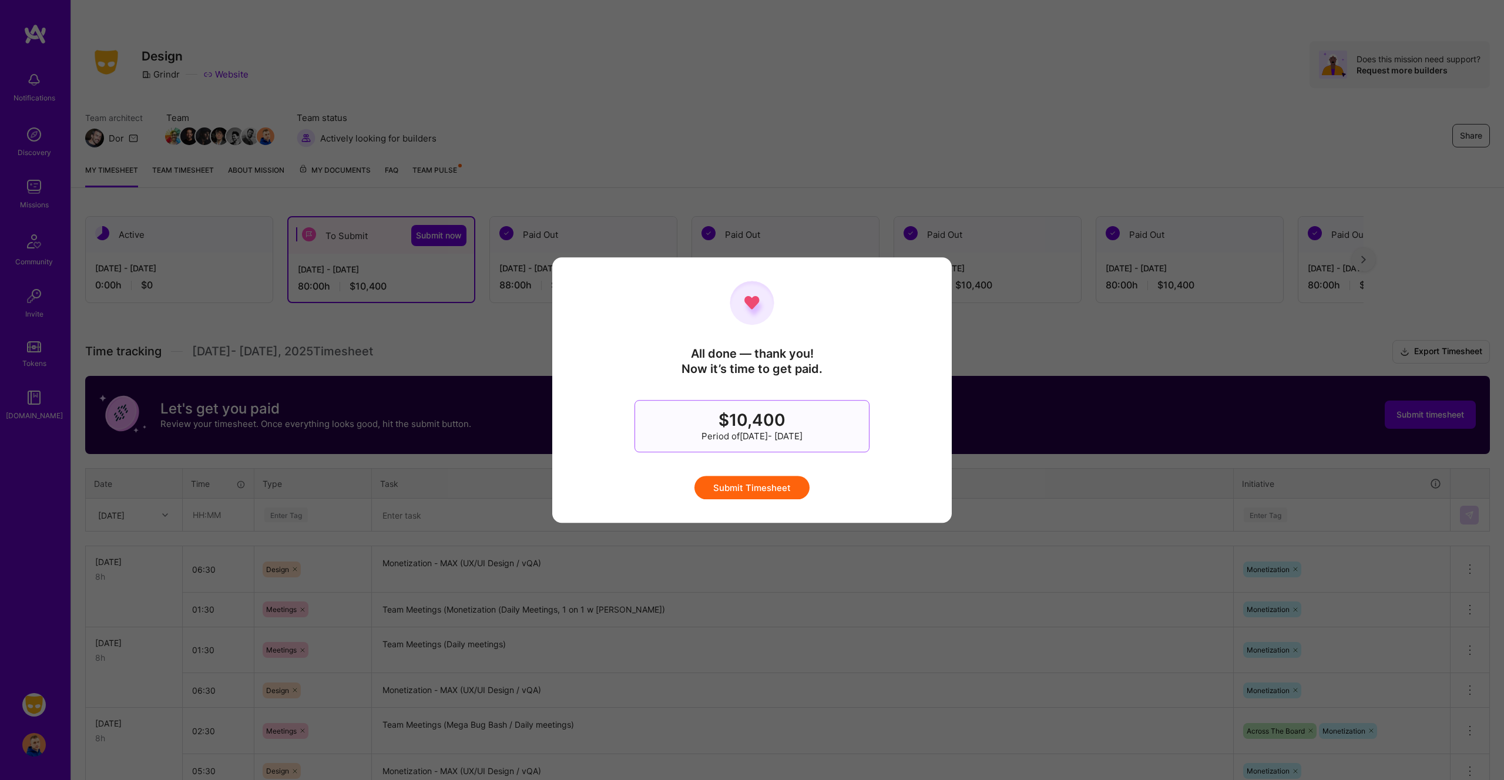
click at [744, 489] on button "Submit Timesheet" at bounding box center [751, 487] width 115 height 23
